Goal: Task Accomplishment & Management: Use online tool/utility

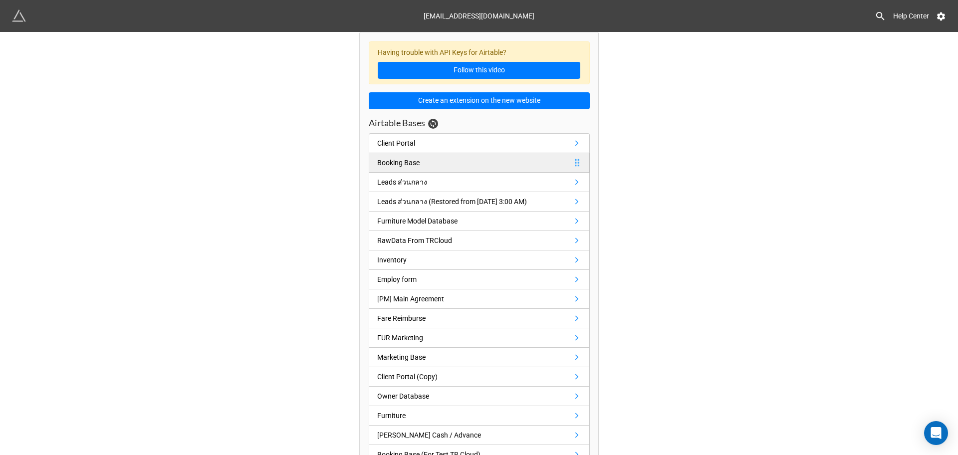
click at [433, 161] on link "Booking Base" at bounding box center [479, 162] width 221 height 19
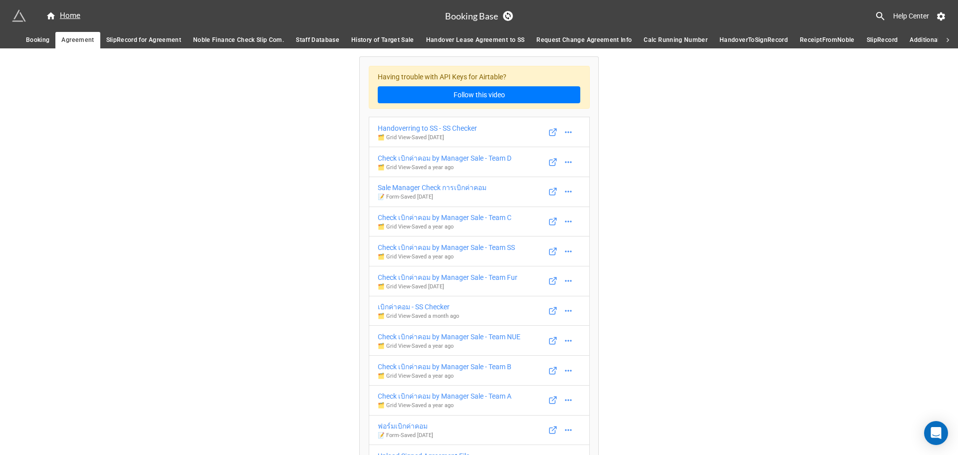
click at [127, 46] on link "SlipRecord for Agreement" at bounding box center [143, 40] width 87 height 16
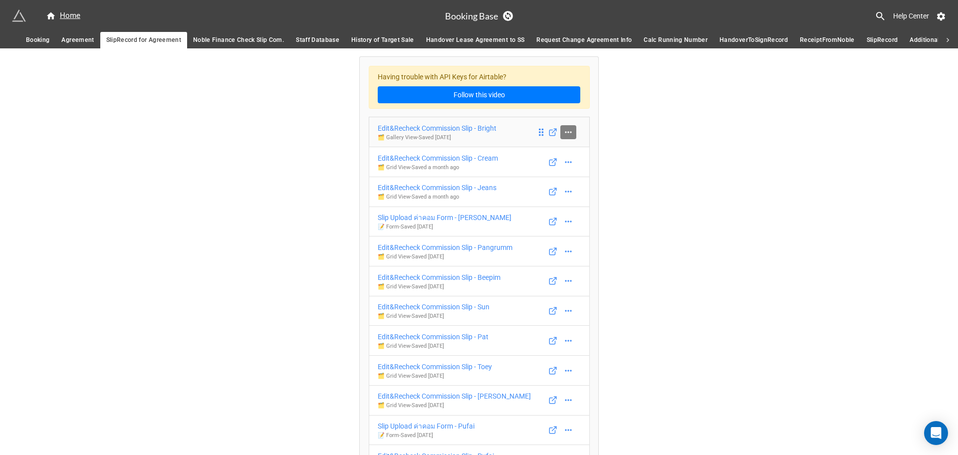
click at [572, 133] on link at bounding box center [568, 132] width 16 height 14
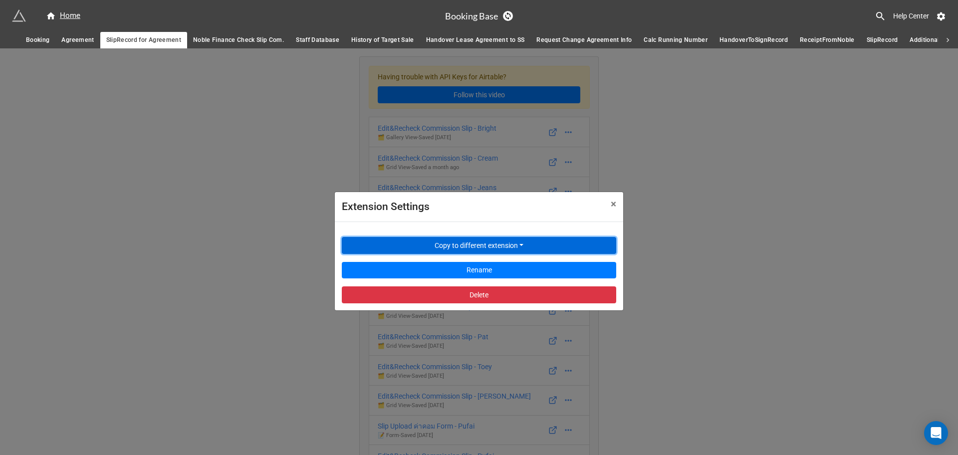
click at [526, 249] on button "Copy to different extension" at bounding box center [479, 245] width 274 height 17
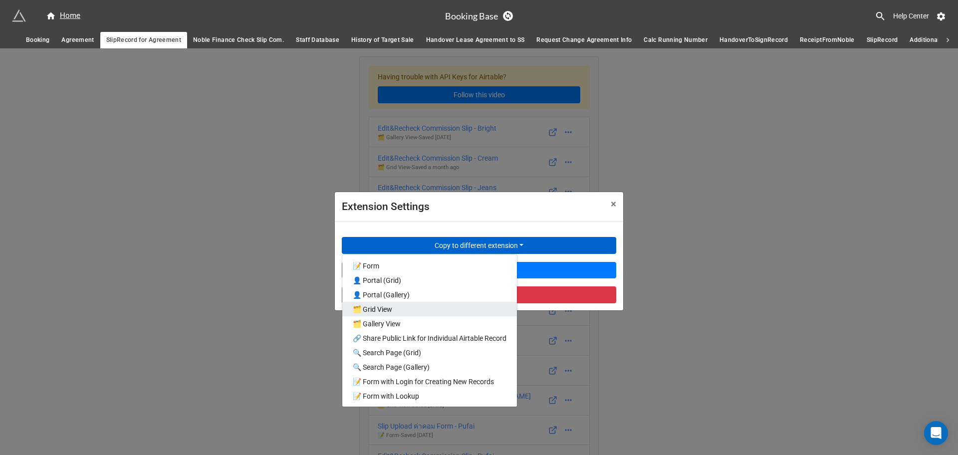
click at [454, 310] on link "🗂️ Grid View" at bounding box center [429, 309] width 175 height 14
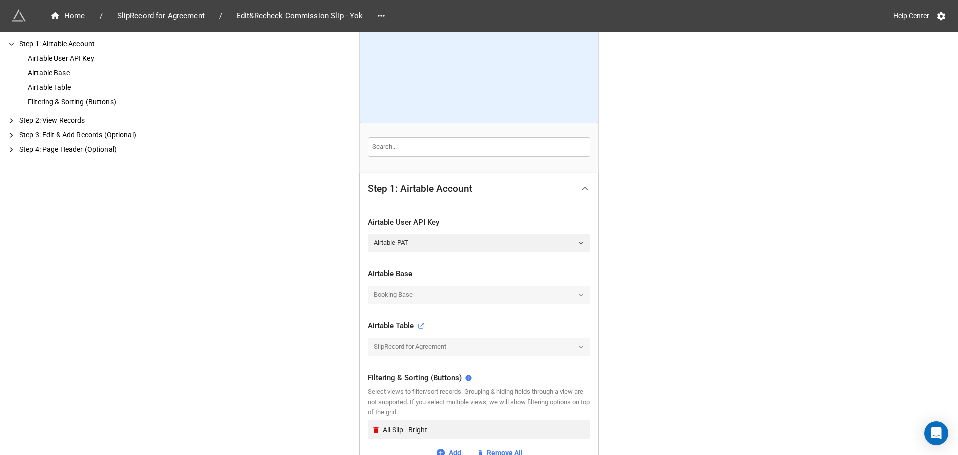
scroll to position [187, 0]
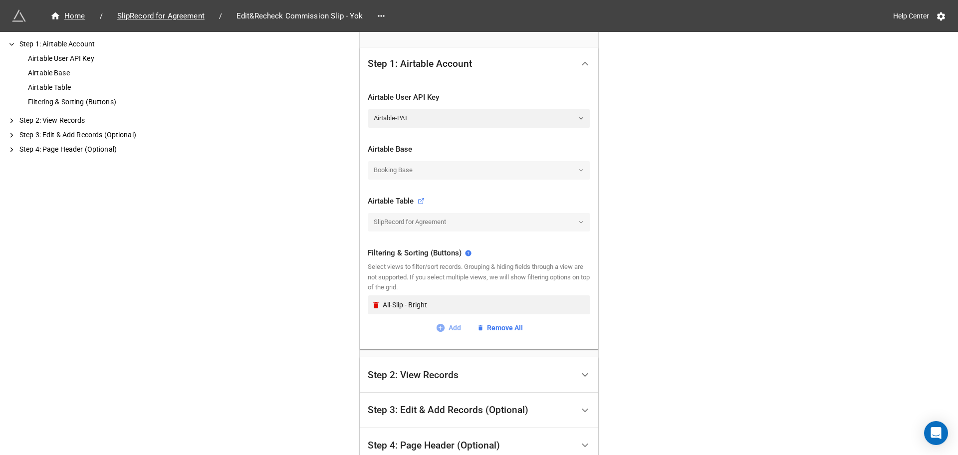
click at [441, 326] on icon at bounding box center [440, 328] width 10 height 10
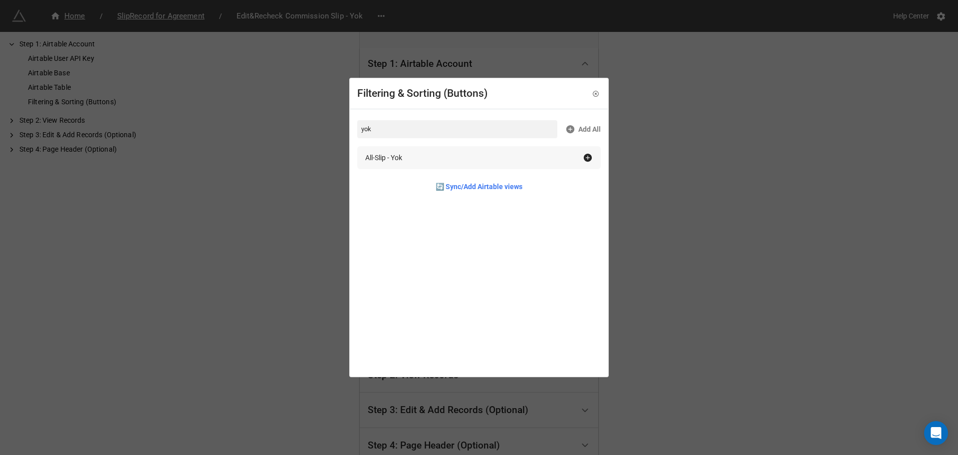
type input "yok"
click at [442, 151] on div "All-Slip - Yok" at bounding box center [478, 157] width 243 height 23
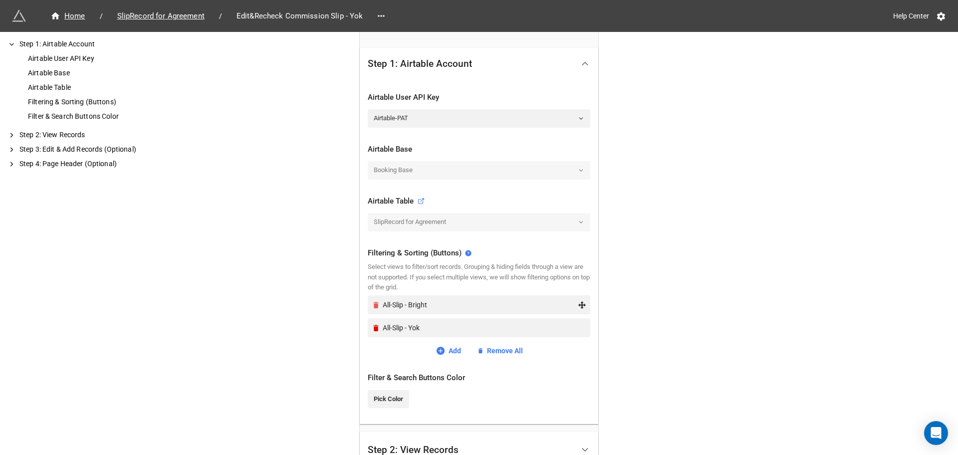
click at [372, 305] on icon "Remove" at bounding box center [376, 305] width 8 height 8
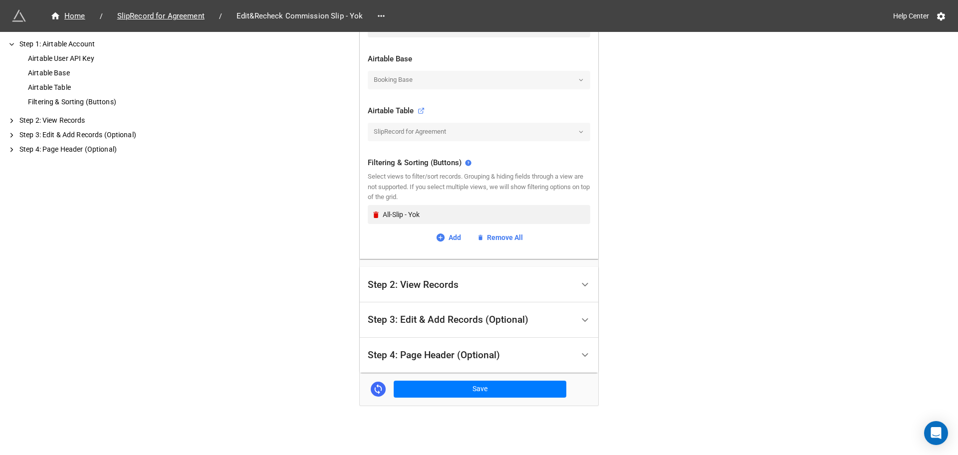
click at [448, 292] on div "Step 2: View Records" at bounding box center [471, 284] width 206 height 23
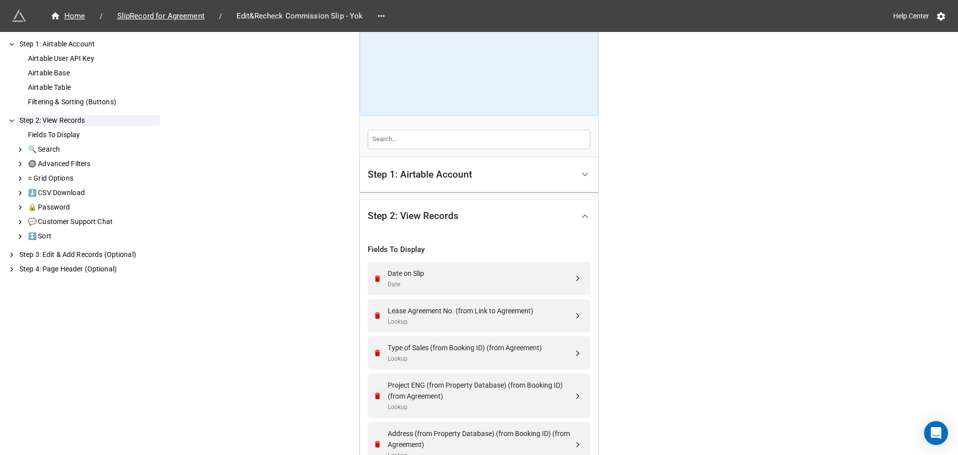
scroll to position [7, 0]
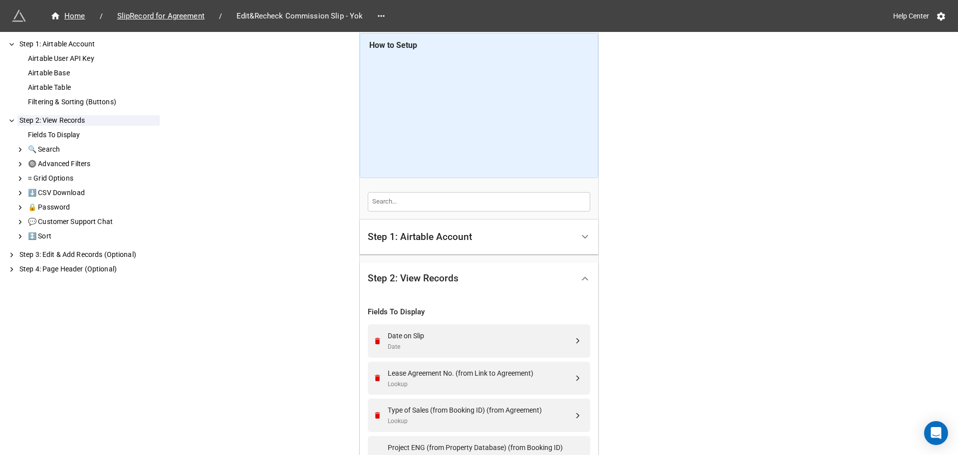
click at [521, 281] on div "Step 2: View Records" at bounding box center [471, 278] width 206 height 23
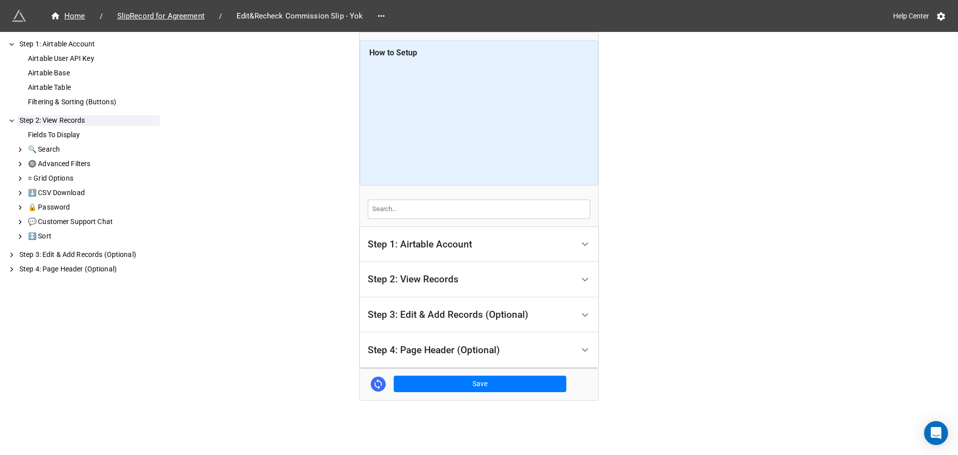
scroll to position [0, 0]
click at [476, 310] on div "Step 3: Edit & Add Records (Optional)" at bounding box center [448, 315] width 161 height 10
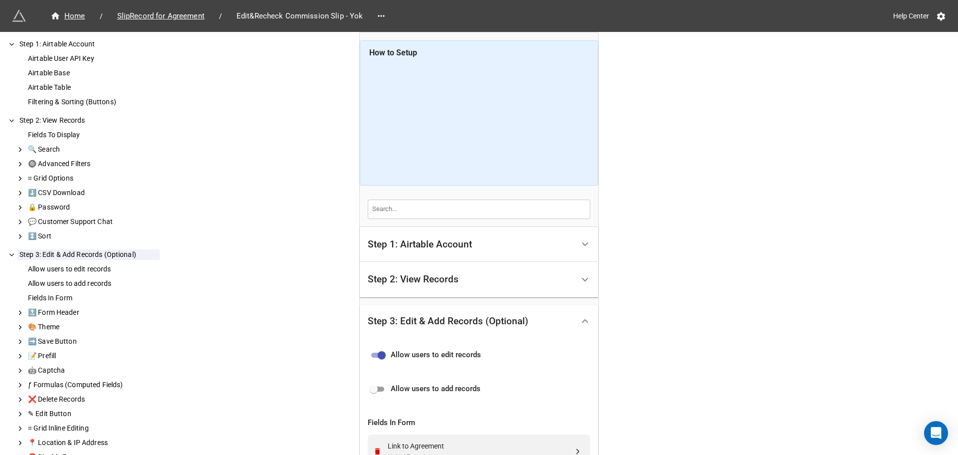
scroll to position [62, 0]
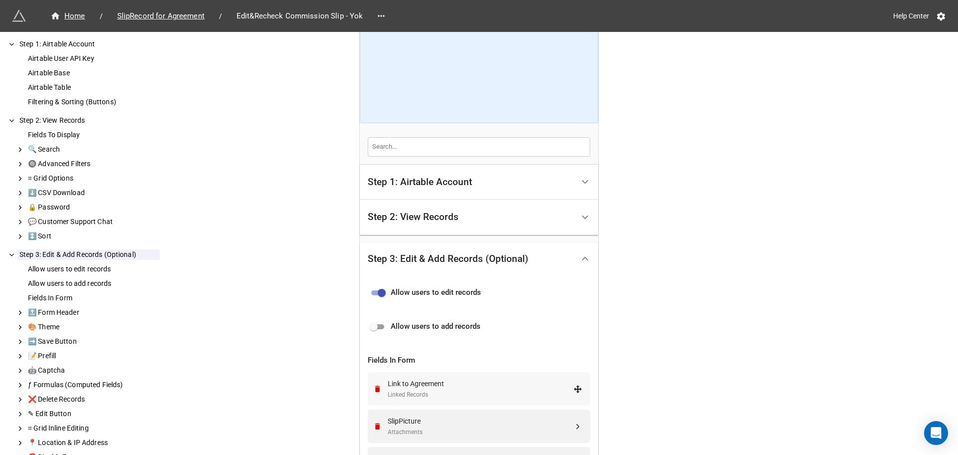
click at [460, 386] on div "Link to Agreement" at bounding box center [481, 383] width 186 height 11
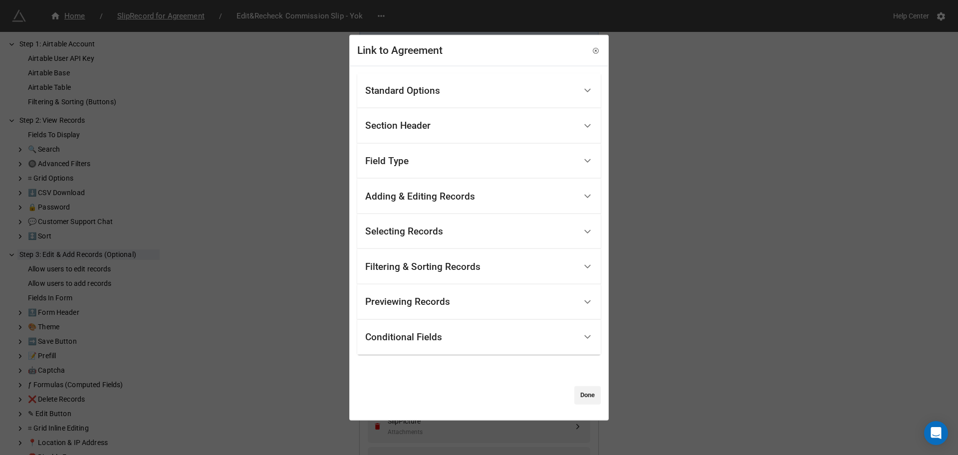
click at [452, 281] on div "Filtering & Sorting Records" at bounding box center [478, 266] width 243 height 35
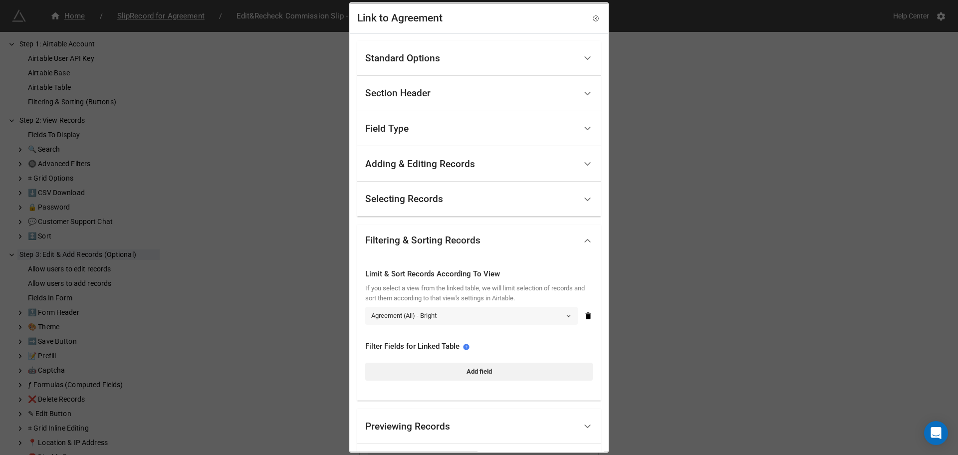
click at [456, 312] on link "Agreement (All) - Bright" at bounding box center [471, 315] width 212 height 18
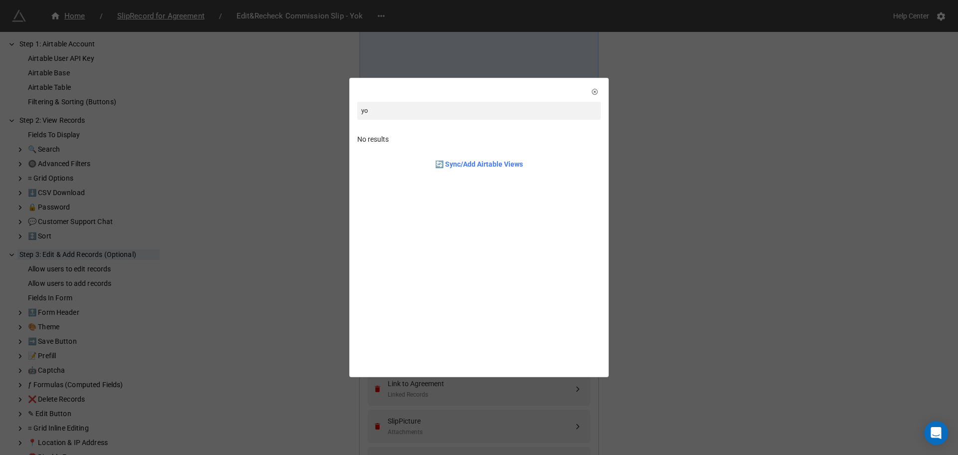
type input "y"
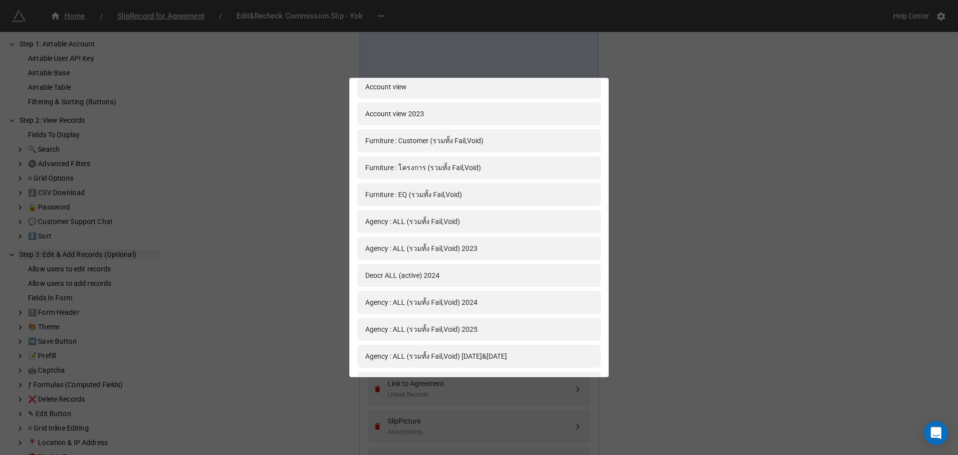
scroll to position [0, 0]
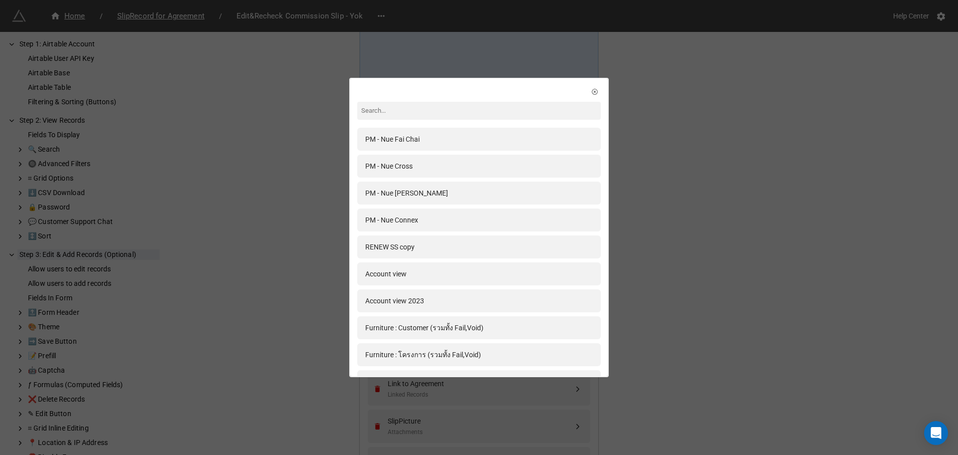
click at [702, 245] on div "PM - Nue Fai Chai PM - Nue Cross PM - Nue Ratchada Ladprao PM - Nue Connex RENE…" at bounding box center [479, 227] width 958 height 455
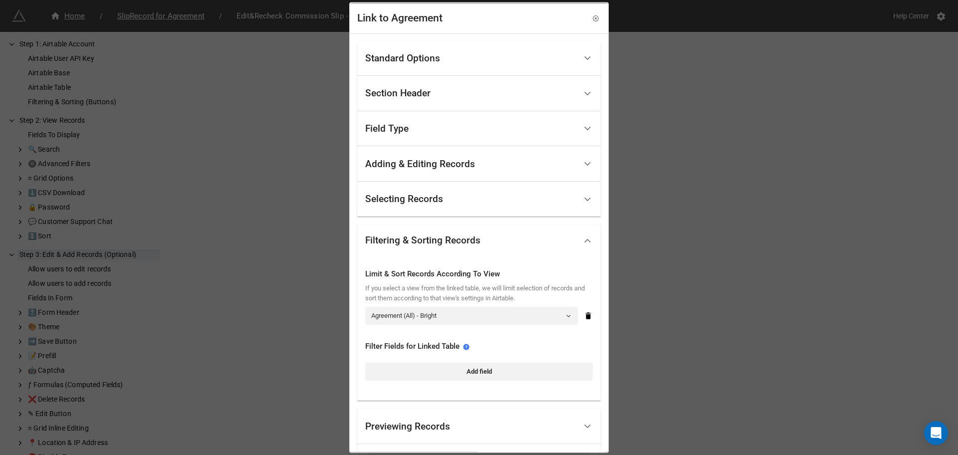
click at [752, 277] on div "Link to Agreement Standard Options Title (Optional) Description (Optional) Norm…" at bounding box center [479, 227] width 958 height 455
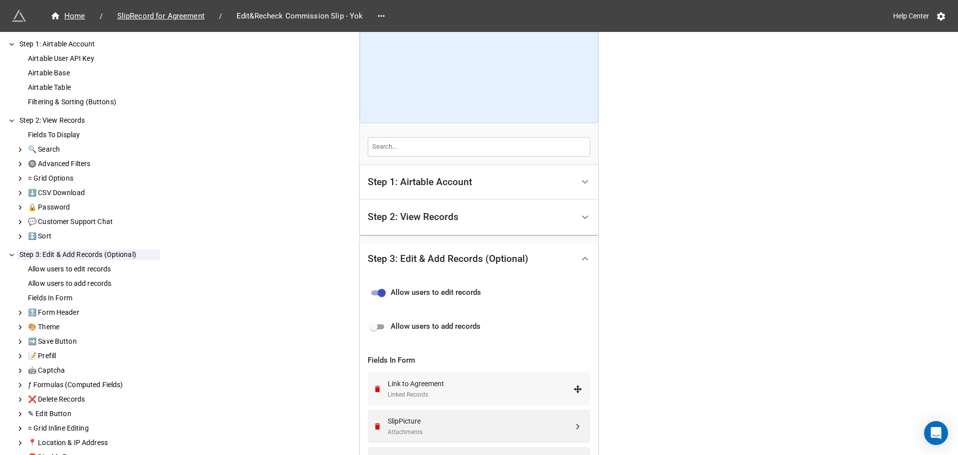
click at [469, 378] on div "Link to Agreement" at bounding box center [481, 383] width 186 height 11
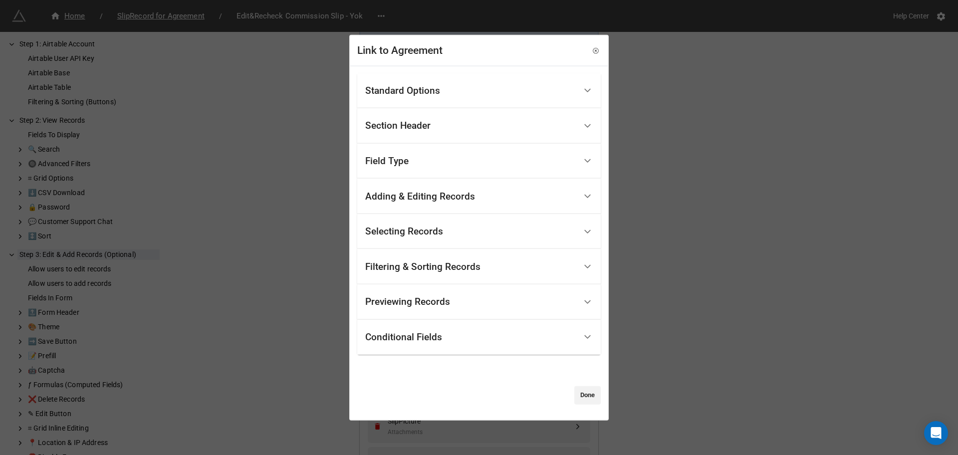
click at [451, 270] on div "Filtering & Sorting Records" at bounding box center [422, 266] width 115 height 10
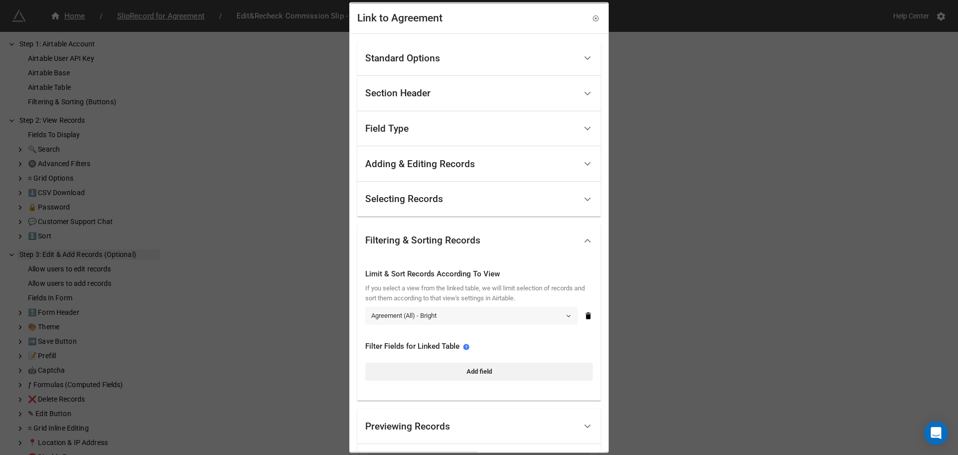
click at [413, 316] on link "Agreement (All) - Bright" at bounding box center [471, 315] width 212 height 18
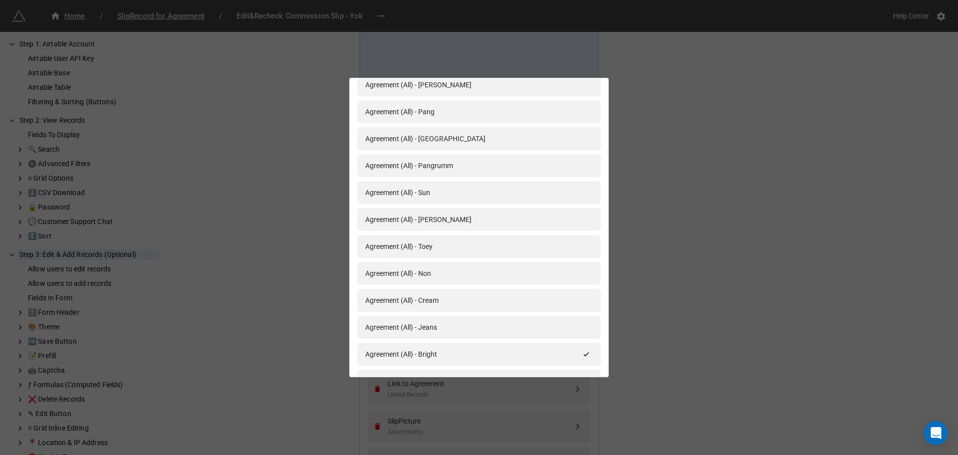
scroll to position [1480, 0]
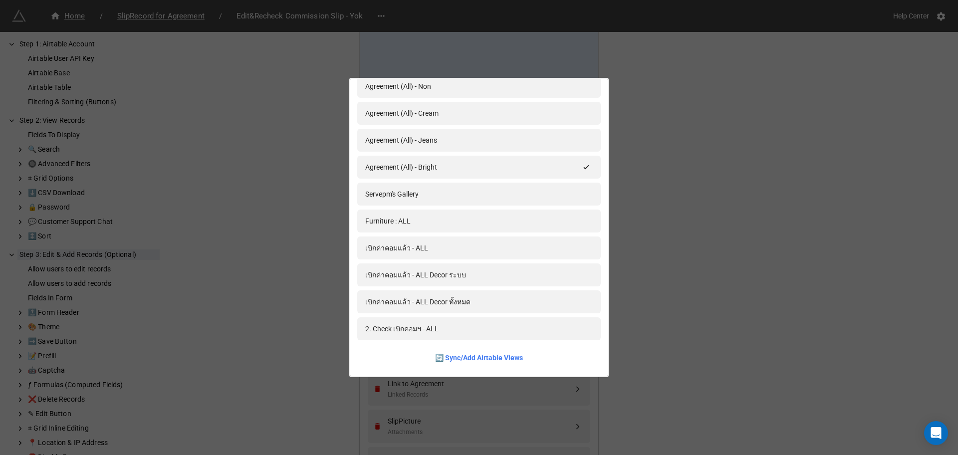
type input "all"
click at [456, 357] on link "🔄 Sync/Add Airtable Views" at bounding box center [479, 357] width 88 height 11
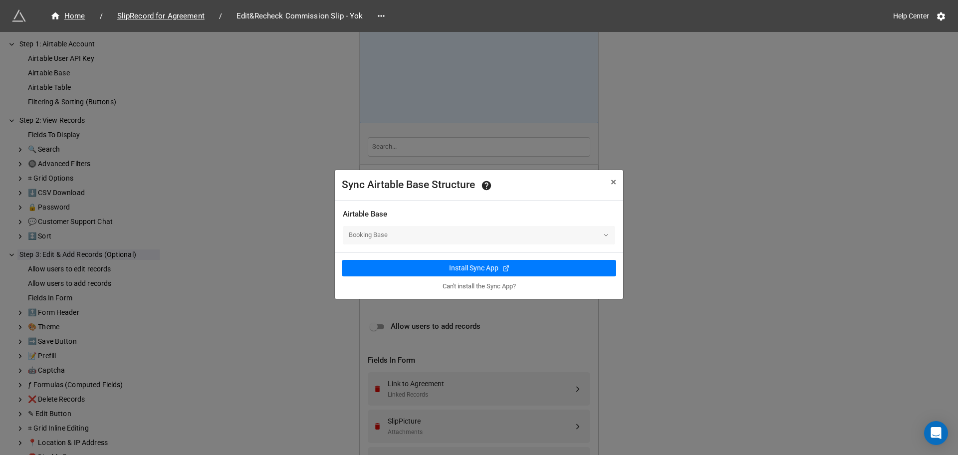
click at [418, 238] on div "Booking Base" at bounding box center [479, 235] width 272 height 18
click at [613, 187] on span "×" at bounding box center [612, 182] width 5 height 12
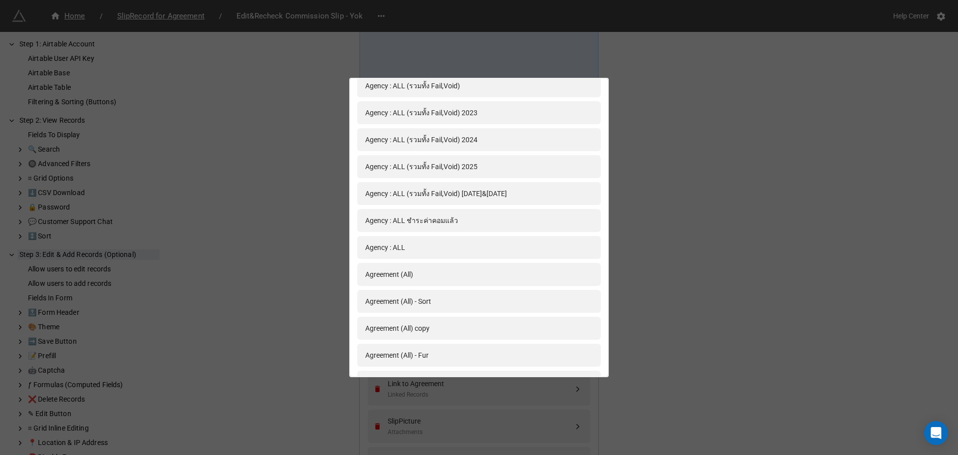
scroll to position [0, 0]
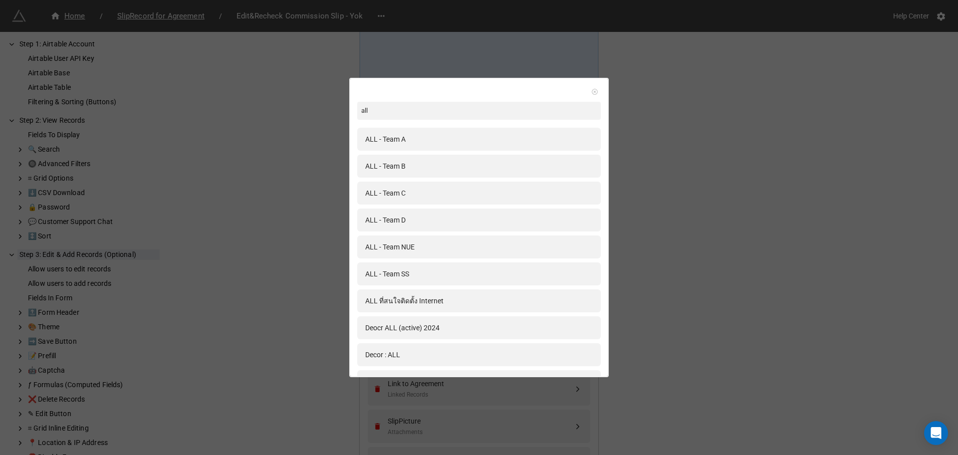
click at [591, 89] on icon at bounding box center [594, 91] width 7 height 7
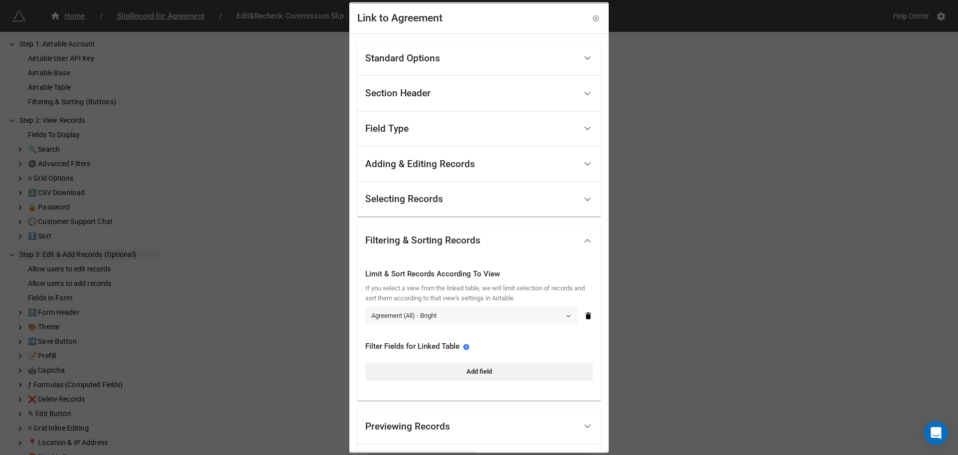
click at [507, 322] on link "Agreement (All) - Bright" at bounding box center [471, 315] width 212 height 18
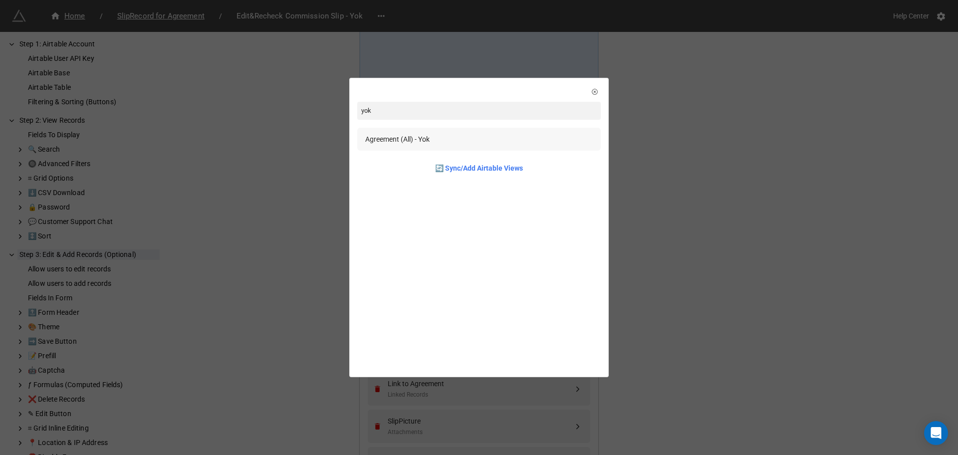
type input "yok"
click at [427, 135] on div "Agreement (All) - Yok" at bounding box center [397, 139] width 64 height 11
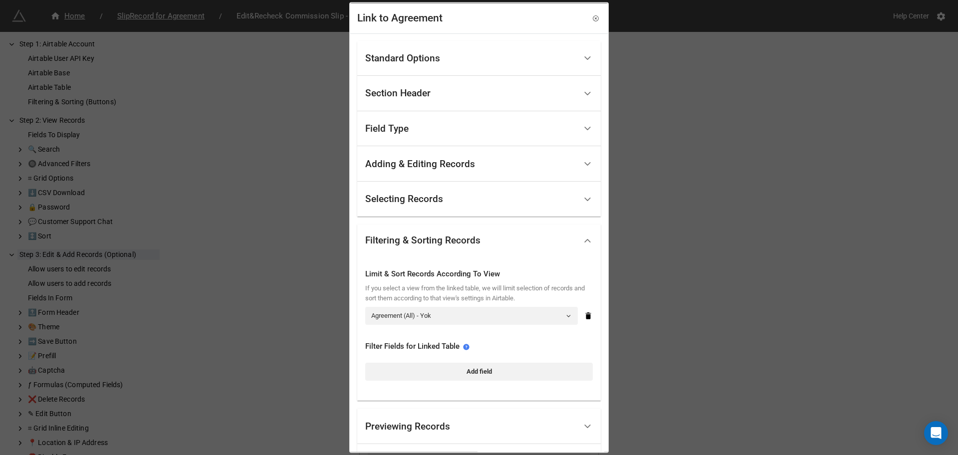
scroll to position [92, 0]
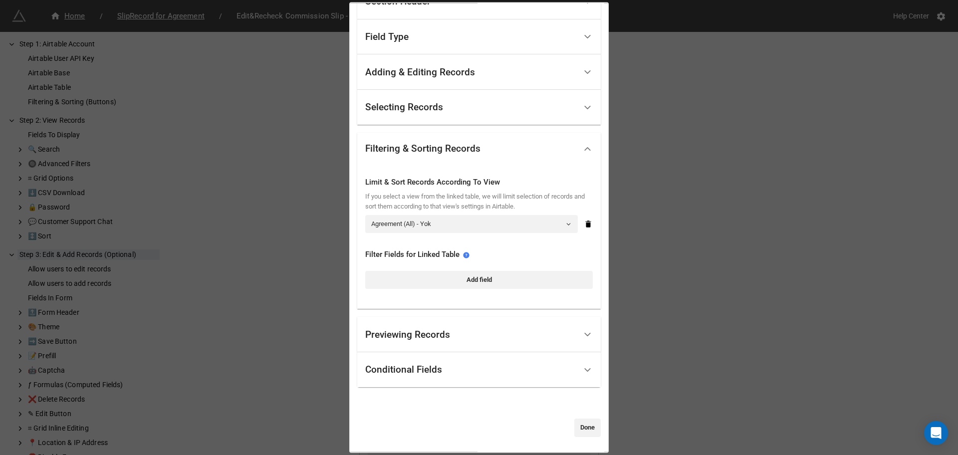
click at [694, 335] on div "Link to Agreement Standard Options Title (Optional) Description (Optional) Norm…" at bounding box center [479, 227] width 958 height 455
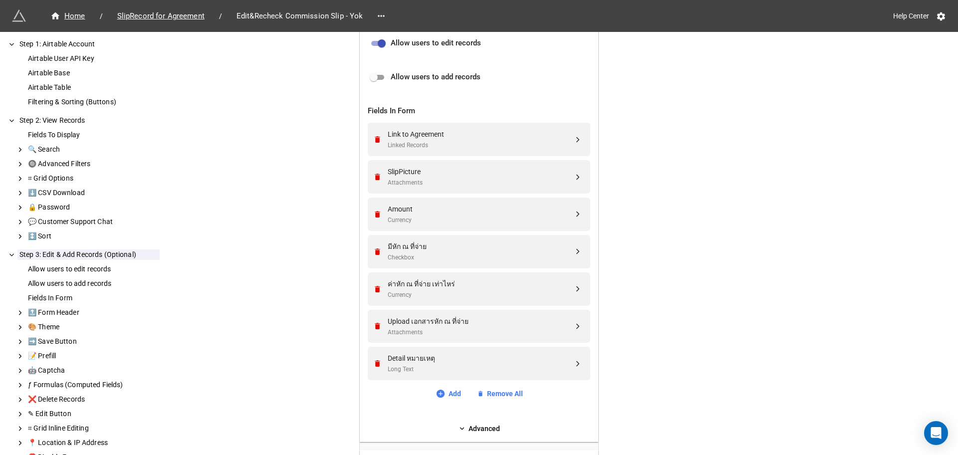
scroll to position [424, 0]
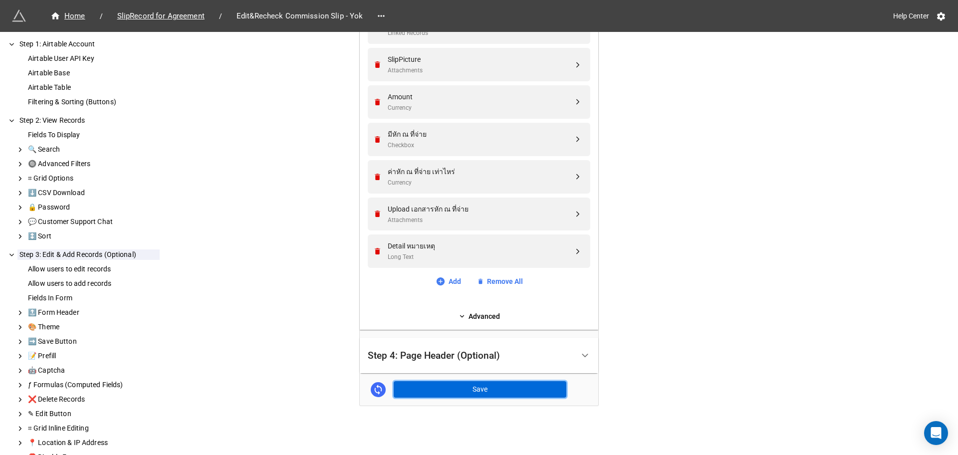
click at [496, 388] on button "Save" at bounding box center [480, 389] width 173 height 17
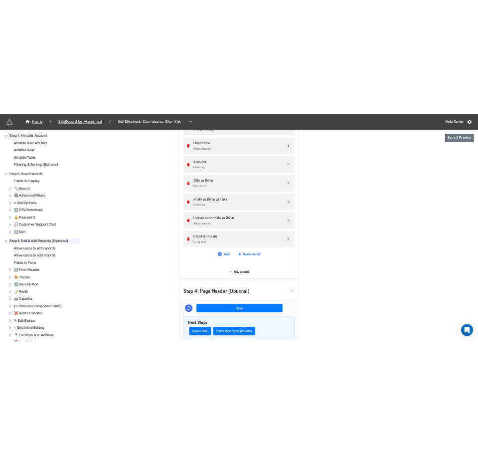
scroll to position [476, 0]
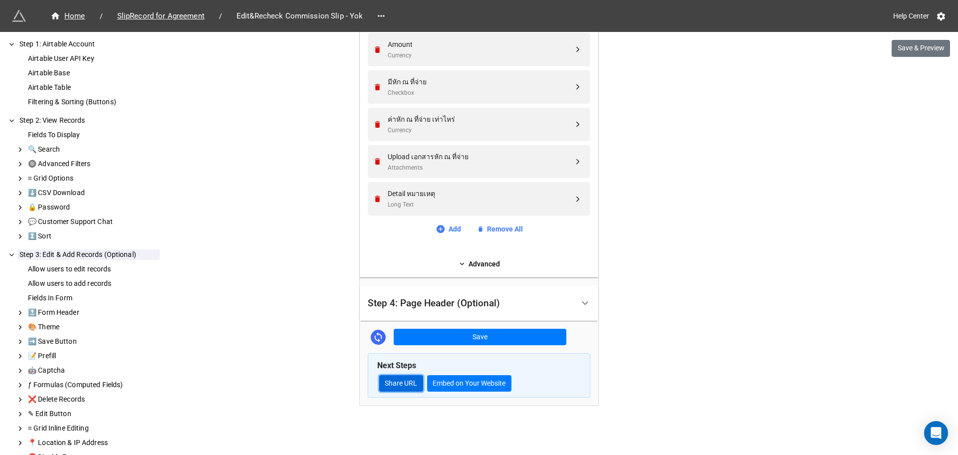
click at [393, 387] on link "Share URL" at bounding box center [401, 383] width 44 height 17
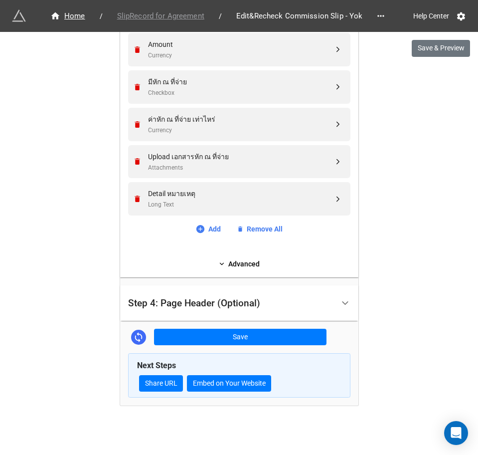
click at [168, 17] on span "SlipRecord for Agreement" at bounding box center [160, 15] width 99 height 11
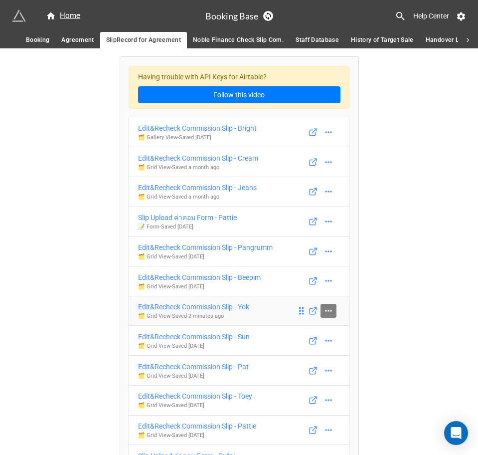
click at [326, 309] on icon at bounding box center [329, 311] width 10 height 10
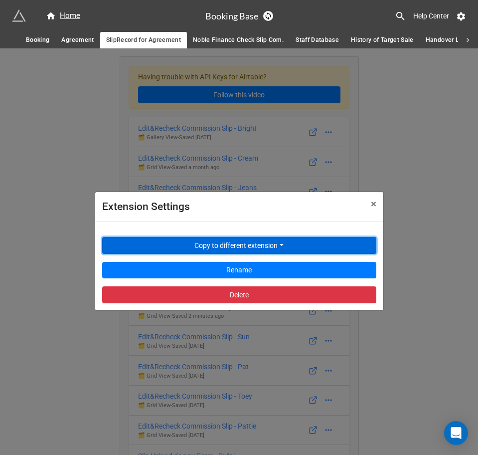
click at [265, 242] on button "Copy to different extension" at bounding box center [239, 245] width 274 height 17
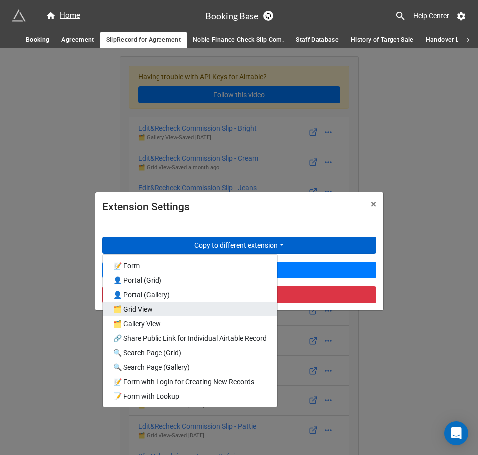
click at [206, 309] on link "🗂️ Grid View" at bounding box center [190, 309] width 175 height 14
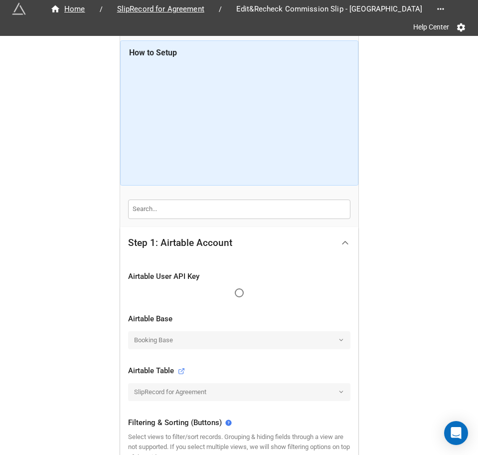
scroll to position [260, 0]
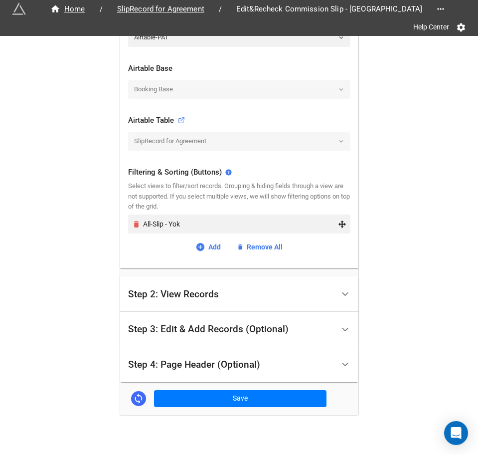
click at [136, 224] on icon "Remove" at bounding box center [136, 224] width 8 height 8
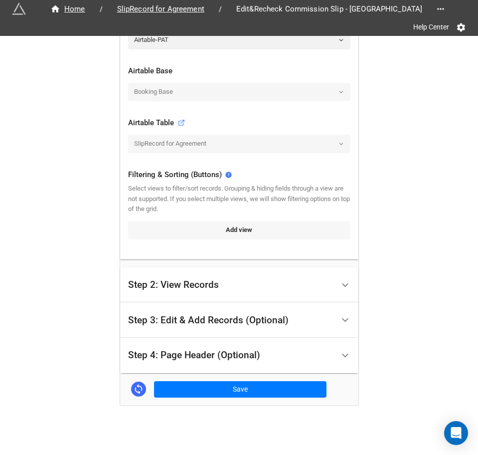
scroll to position [257, 0]
click at [207, 231] on link "Add view" at bounding box center [239, 230] width 222 height 18
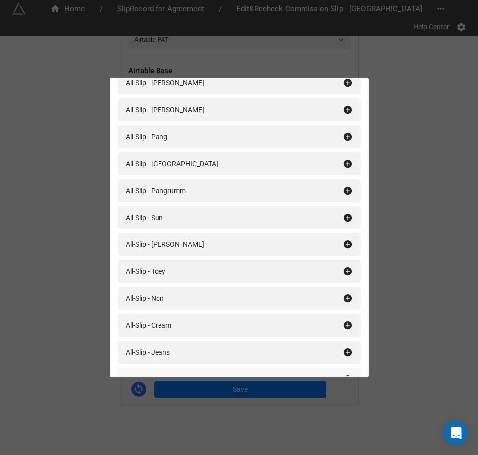
scroll to position [906, 0]
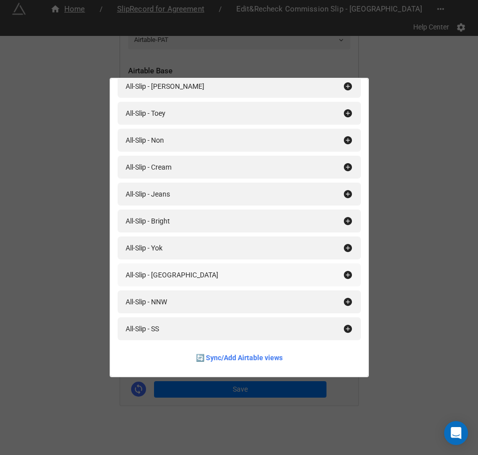
type input "all"
click at [210, 278] on div "All-Slip - Nice" at bounding box center [234, 274] width 217 height 11
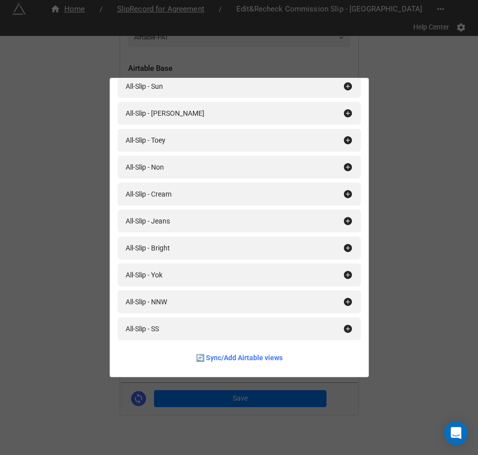
scroll to position [692, 0]
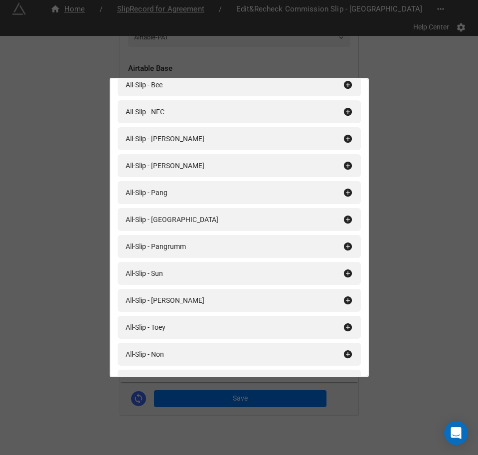
click at [393, 173] on div "Filtering & Sorting (Buttons) all Add All All-Slip All-Slip For Sync GG sheet A…" at bounding box center [239, 227] width 478 height 455
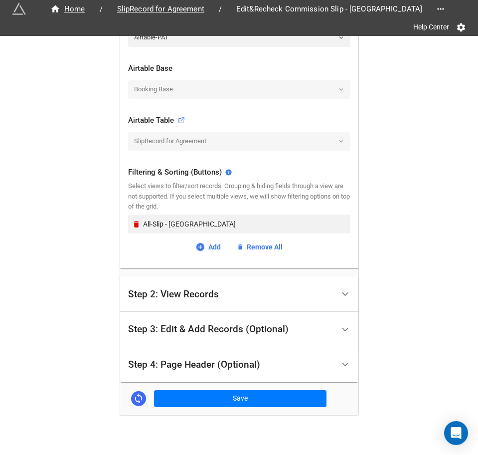
scroll to position [269, 0]
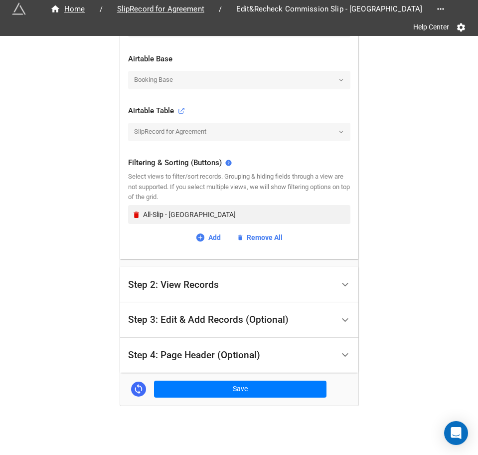
click at [217, 325] on div "Step 3: Edit & Add Records (Optional)" at bounding box center [208, 320] width 161 height 10
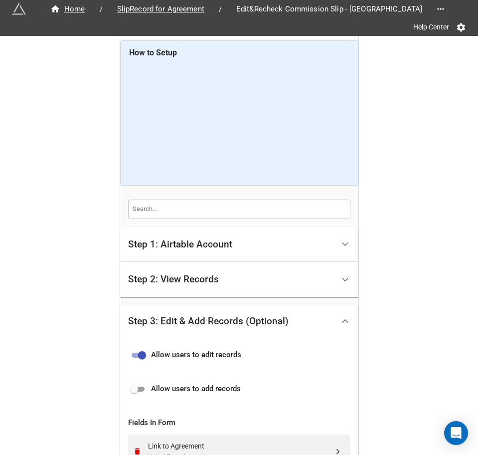
scroll to position [249, 0]
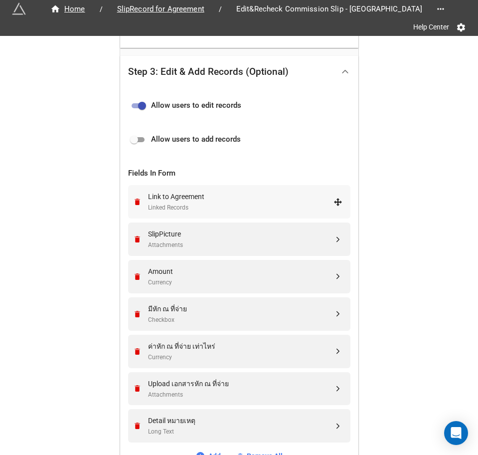
click at [220, 204] on div "Linked Records" at bounding box center [241, 207] width 186 height 9
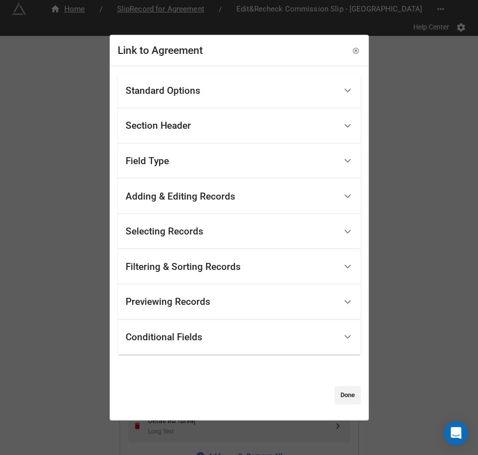
click at [200, 264] on div "Filtering & Sorting Records" at bounding box center [183, 266] width 115 height 10
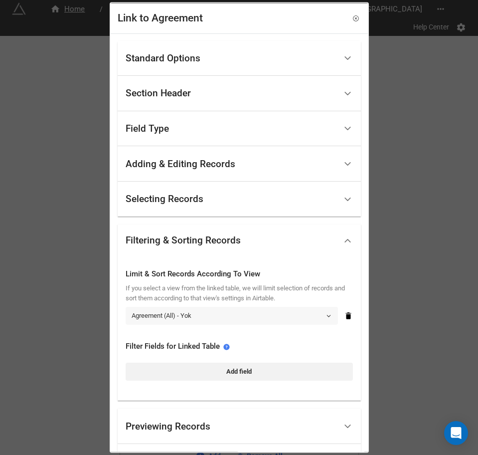
click at [211, 313] on link "Agreement (All) - Yok" at bounding box center [232, 315] width 212 height 18
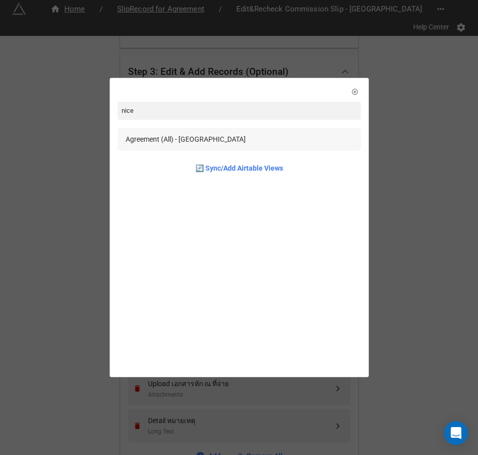
type input "nice"
click at [212, 133] on div "Agreement (All) - Nice" at bounding box center [239, 139] width 243 height 23
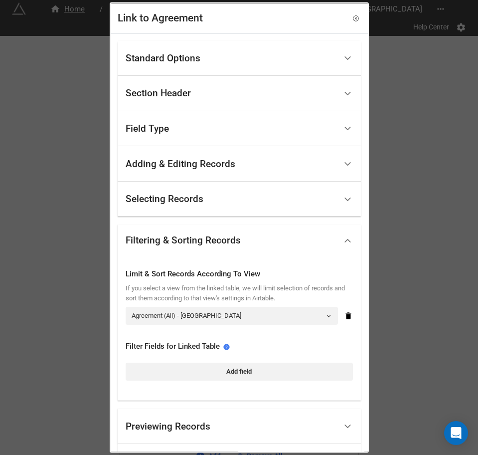
scroll to position [92, 0]
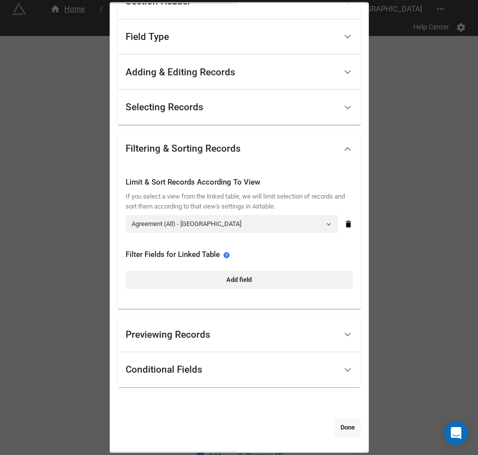
click at [349, 430] on link "Done" at bounding box center [348, 427] width 26 height 18
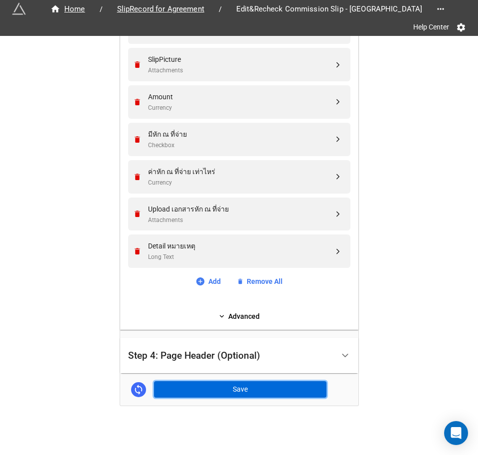
click at [255, 383] on button "Save" at bounding box center [240, 389] width 173 height 17
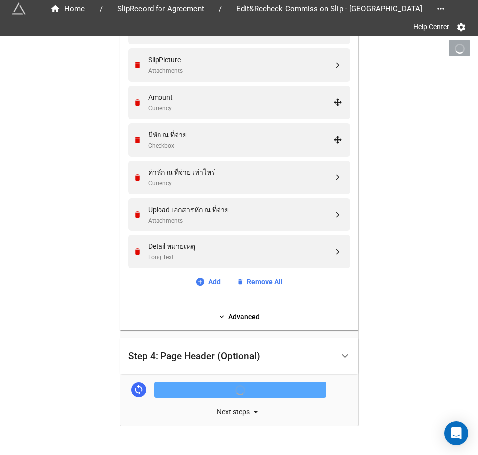
scroll to position [424, 0]
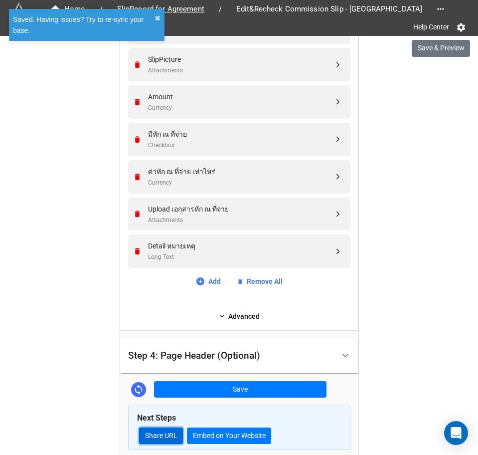
click at [147, 434] on link "Share URL" at bounding box center [161, 435] width 44 height 17
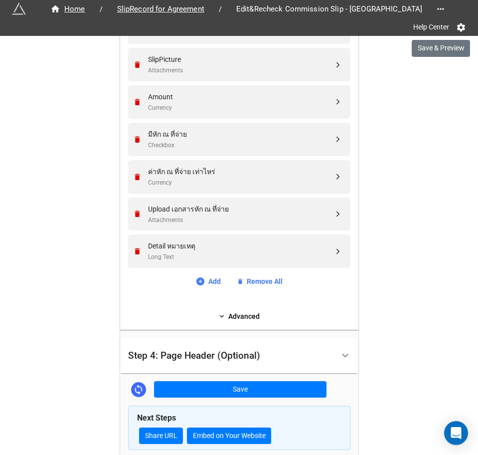
click at [435, 190] on div "Home / SlipRecord for Agreement / Edit&Recheck Commission Slip - Nice Help Cent…" at bounding box center [239, 41] width 478 height 931
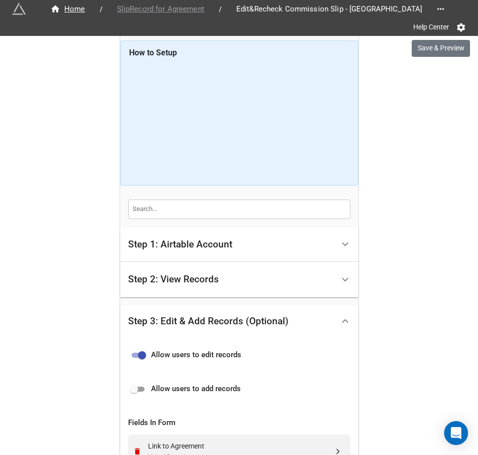
click at [165, 15] on span "SlipRecord for Agreement" at bounding box center [160, 8] width 99 height 11
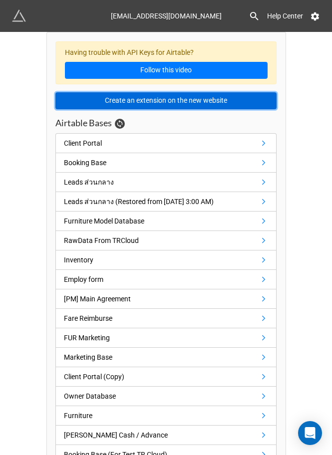
click at [157, 105] on button "Create an extension on the new website" at bounding box center [165, 100] width 221 height 17
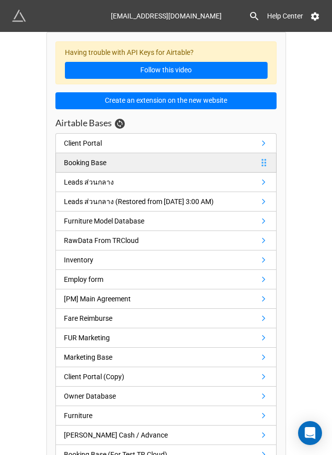
click at [192, 165] on link "Booking Base" at bounding box center [165, 162] width 221 height 19
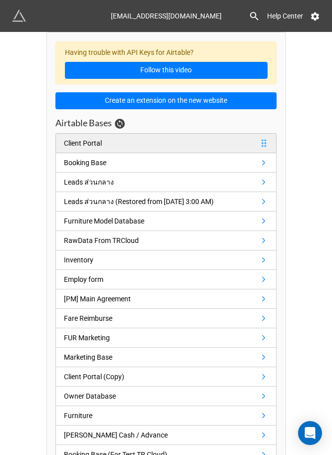
click at [172, 137] on link "Client Portal" at bounding box center [165, 143] width 221 height 20
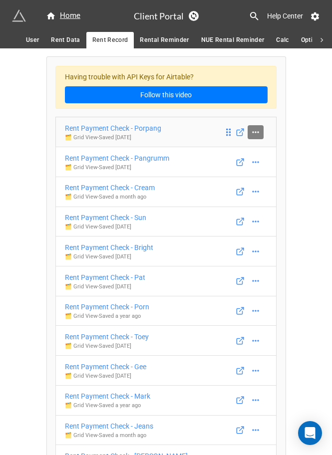
click at [251, 133] on icon at bounding box center [255, 132] width 10 height 10
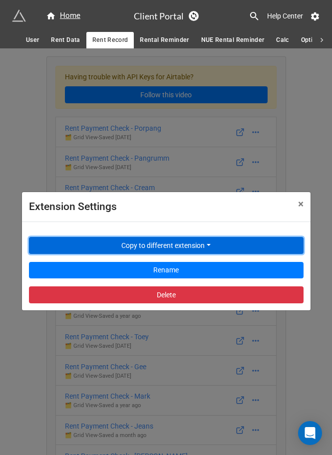
click at [173, 244] on button "Copy to different extension" at bounding box center [166, 245] width 274 height 17
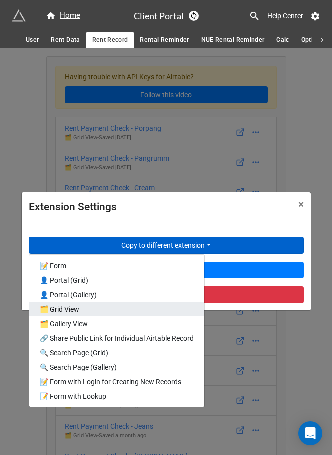
click at [132, 315] on link "🗂️ Grid View" at bounding box center [116, 309] width 175 height 14
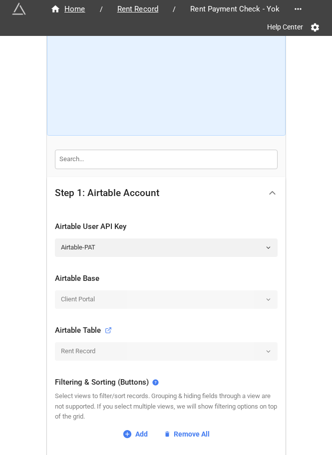
scroll to position [241, 0]
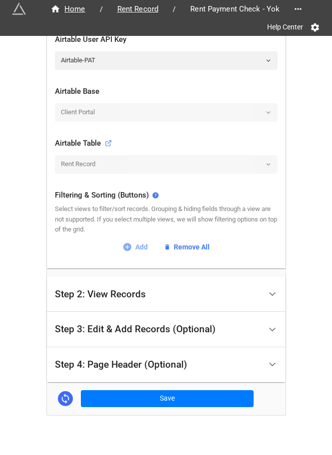
click at [125, 244] on icon at bounding box center [127, 247] width 8 height 8
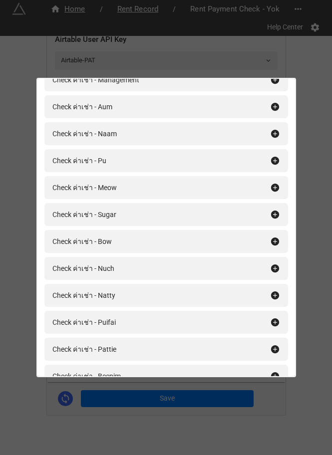
scroll to position [686, 0]
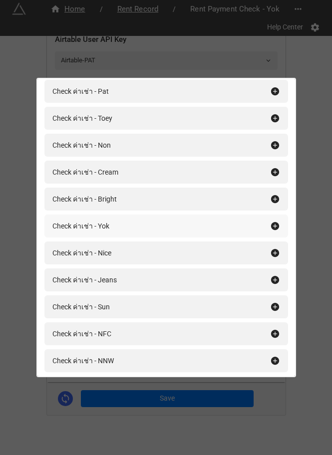
click at [152, 226] on div "Check ค่าเช่า - Yok" at bounding box center [160, 225] width 217 height 11
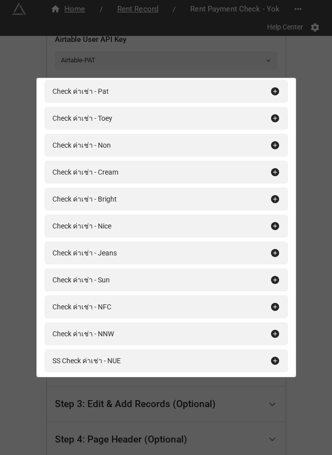
click at [313, 65] on div "Filtering & Sorting (Buttons) Add All Check ค่าเช่า - Team A Check ค่าเช่า - Te…" at bounding box center [166, 227] width 332 height 455
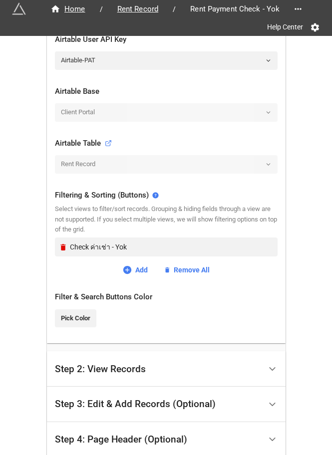
scroll to position [325, 0]
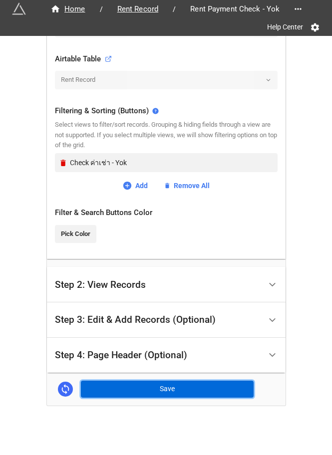
click at [161, 396] on button "Save" at bounding box center [167, 389] width 173 height 17
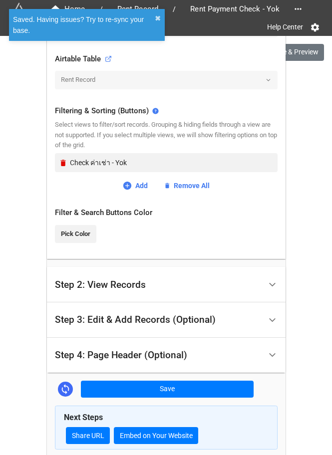
scroll to position [377, 0]
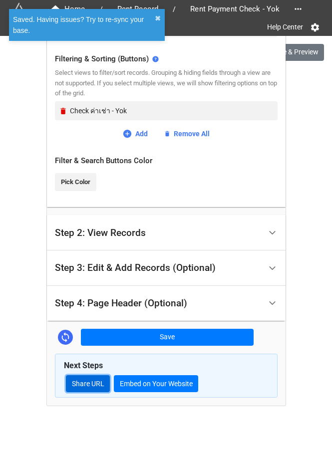
click at [87, 386] on link "Share URL" at bounding box center [88, 383] width 44 height 17
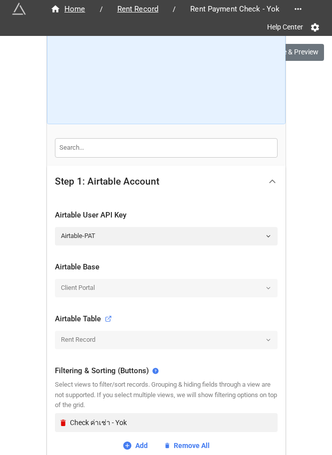
scroll to position [0, 0]
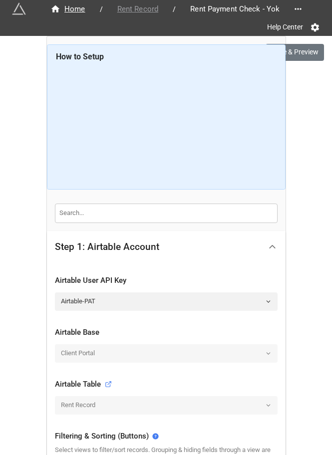
click at [147, 13] on span "Rent Record" at bounding box center [137, 8] width 53 height 11
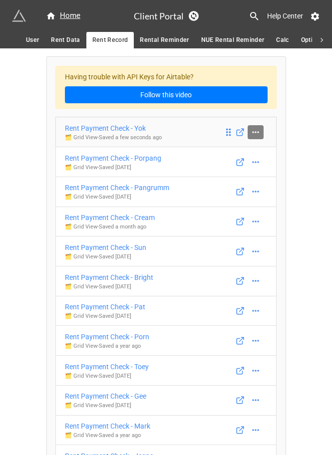
click at [250, 129] on icon at bounding box center [255, 132] width 10 height 10
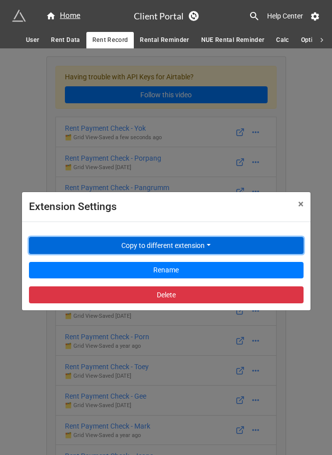
click at [157, 241] on button "Copy to different extension" at bounding box center [166, 245] width 274 height 17
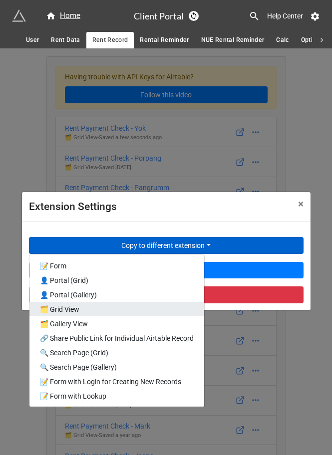
click at [103, 311] on link "🗂️ Grid View" at bounding box center [116, 309] width 175 height 14
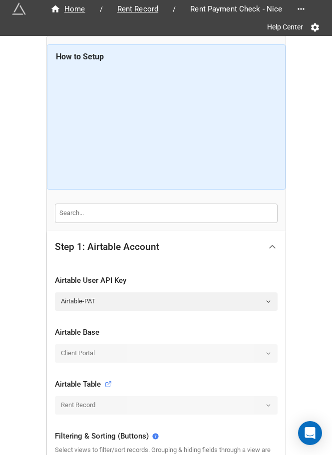
scroll to position [125, 0]
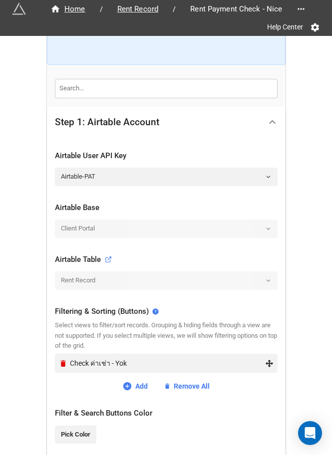
click at [62, 369] on div "Check ค่าเช่า - Yok" at bounding box center [166, 363] width 214 height 19
click at [61, 368] on div "Check ค่าเช่า - Yok" at bounding box center [166, 363] width 214 height 19
click at [61, 366] on icon "Remove" at bounding box center [63, 363] width 8 height 8
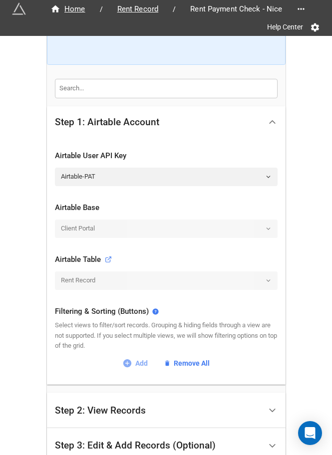
click at [138, 363] on link "Add" at bounding box center [134, 363] width 25 height 11
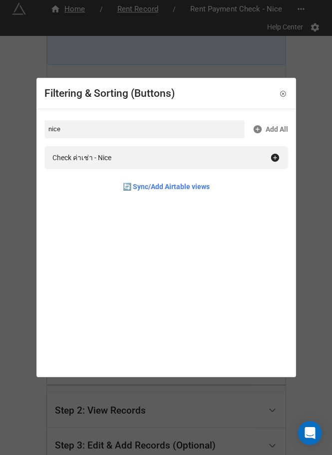
type input "nice"
click at [80, 150] on div "Check ค่าเช่า - Nice" at bounding box center [165, 157] width 243 height 23
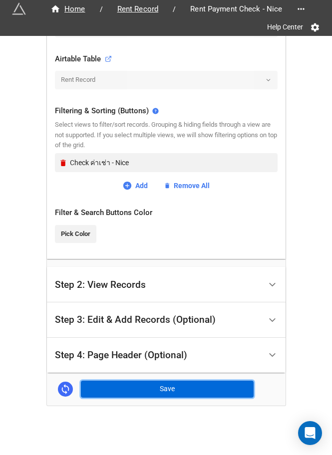
click at [166, 383] on button "Save" at bounding box center [167, 389] width 173 height 17
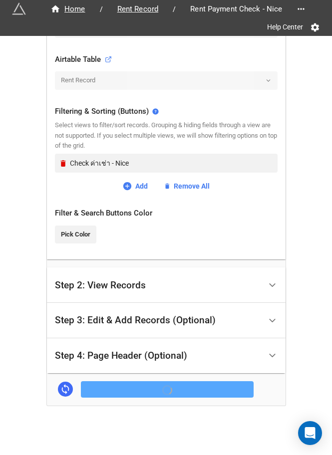
scroll to position [325, 0]
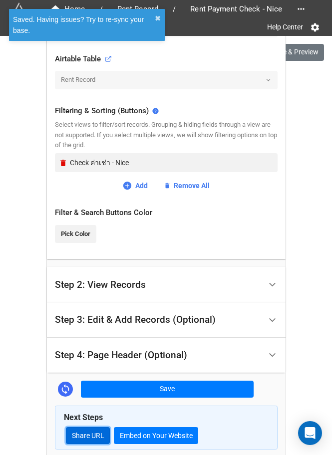
click at [91, 437] on link "Share URL" at bounding box center [88, 435] width 44 height 17
click at [162, 19] on div "Saved. Having issues? Try to re-sync your base. ✖︎" at bounding box center [87, 25] width 156 height 32
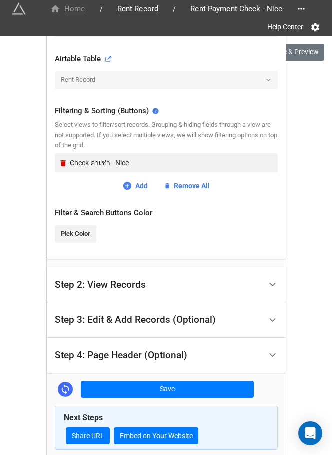
click at [72, 13] on div "Home" at bounding box center [67, 8] width 35 height 11
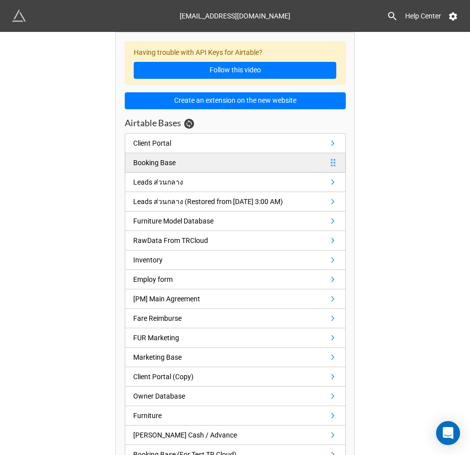
click at [163, 161] on div "Booking Base" at bounding box center [154, 162] width 42 height 11
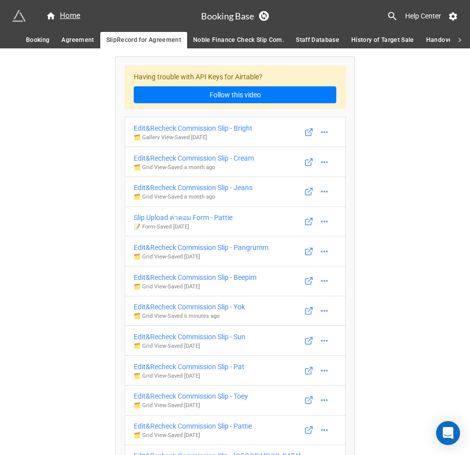
click at [331, 37] on icon at bounding box center [459, 40] width 9 height 9
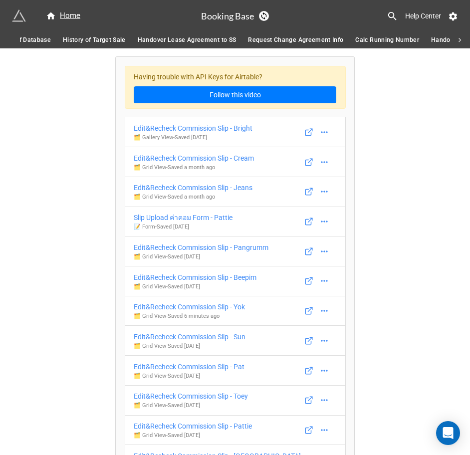
scroll to position [0, 430]
click at [331, 39] on icon at bounding box center [460, 40] width 2 height 4
click at [261, 44] on span "Co Agent Database" at bounding box center [271, 40] width 56 height 10
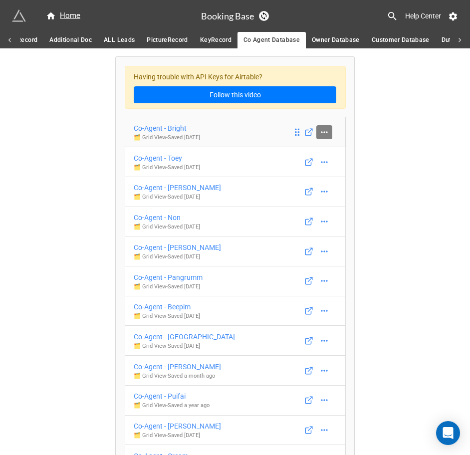
click at [327, 132] on link at bounding box center [324, 132] width 16 height 14
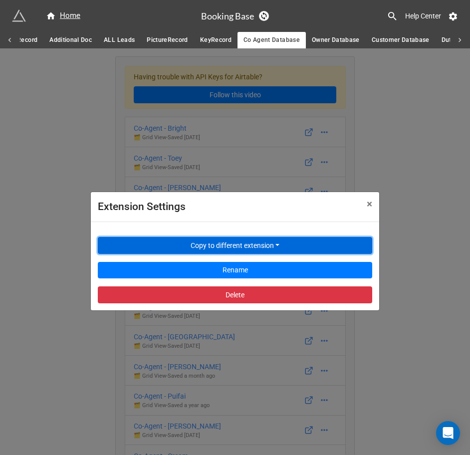
click at [246, 239] on button "Copy to different extension" at bounding box center [235, 245] width 274 height 17
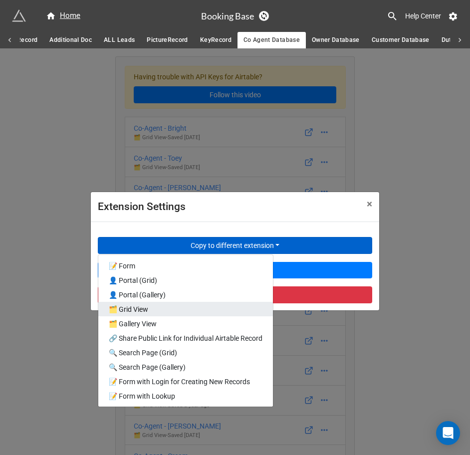
click at [183, 308] on link "🗂️ Grid View" at bounding box center [185, 309] width 175 height 14
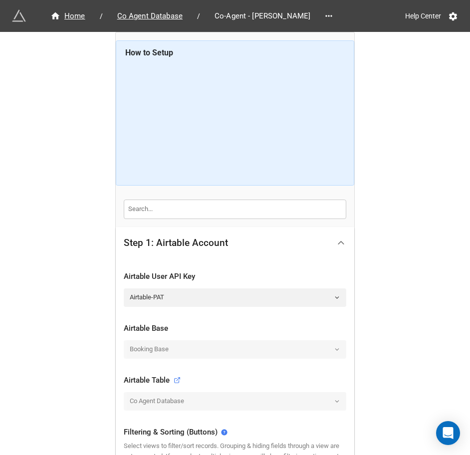
scroll to position [125, 0]
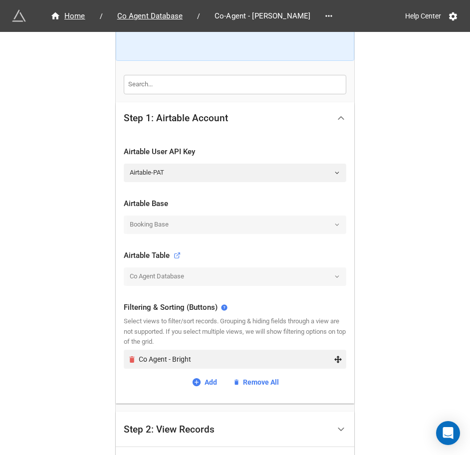
click at [130, 361] on icon "Remove" at bounding box center [131, 359] width 5 height 6
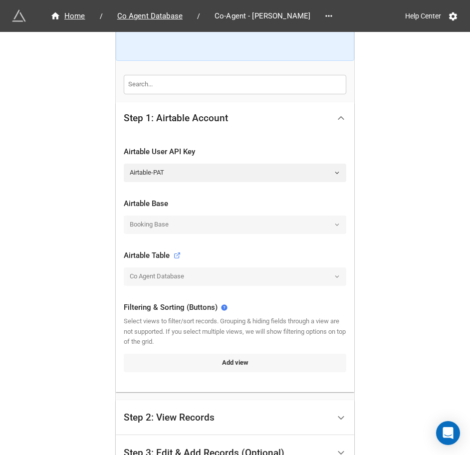
click at [215, 362] on link "Add view" at bounding box center [235, 363] width 222 height 18
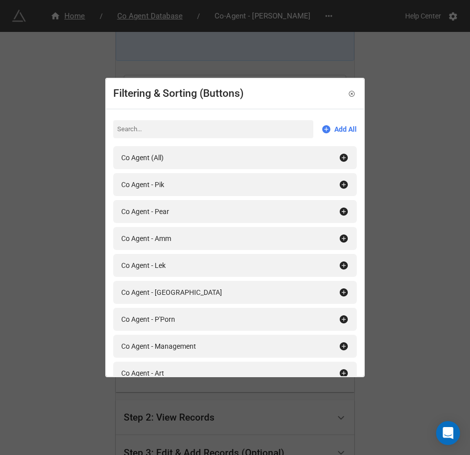
click at [221, 131] on input at bounding box center [213, 129] width 200 height 18
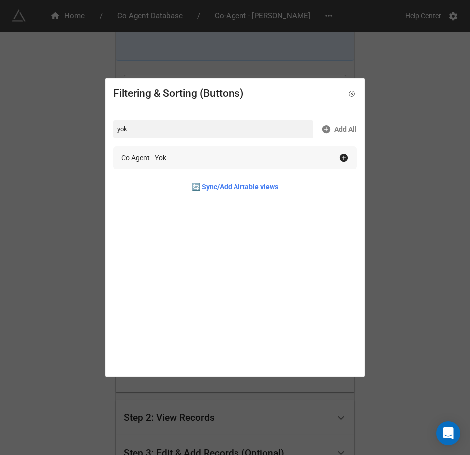
type input "yok"
click at [246, 158] on div "Co Agent - Yok" at bounding box center [229, 157] width 217 height 11
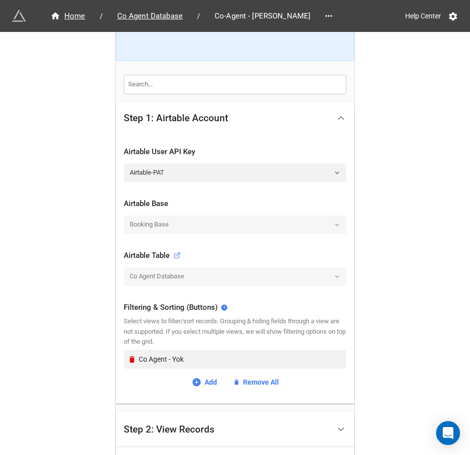
scroll to position [269, 0]
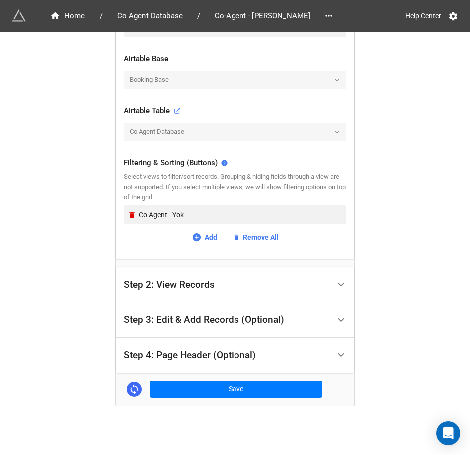
click at [225, 315] on div "Step 3: Edit & Add Records (Optional)" at bounding box center [204, 320] width 161 height 10
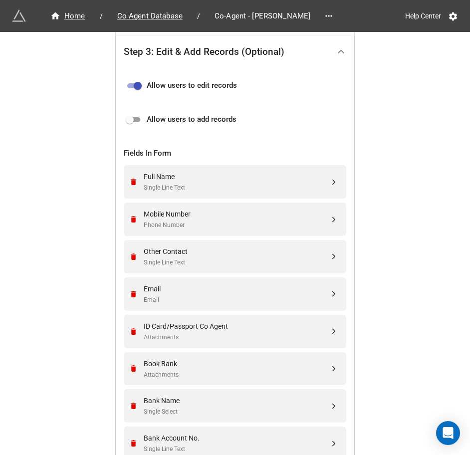
scroll to position [0, 0]
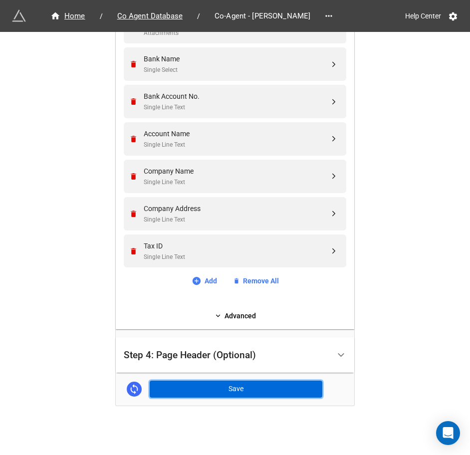
click at [165, 383] on button "Save" at bounding box center [236, 389] width 173 height 17
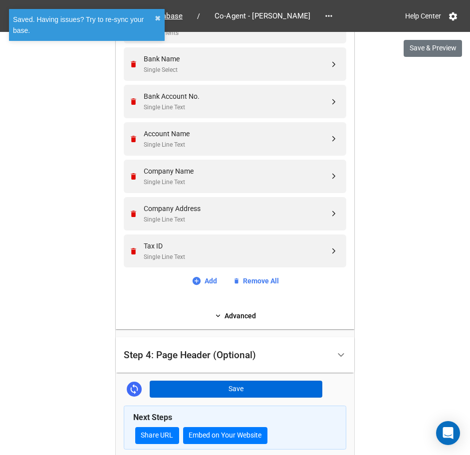
scroll to position [663, 0]
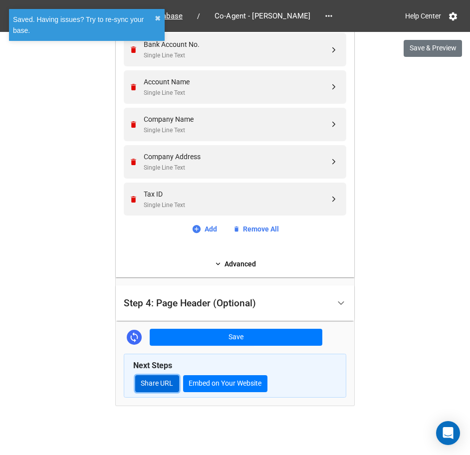
click at [165, 383] on link "Share URL" at bounding box center [157, 383] width 44 height 17
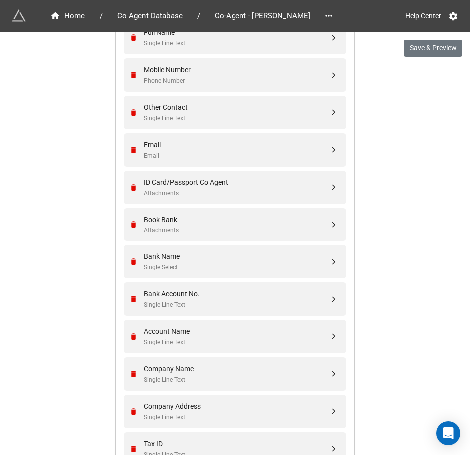
click at [155, 8] on div "Home / Co Agent Database / Co-Agent - [PERSON_NAME]" at bounding box center [176, 16] width 329 height 18
click at [154, 11] on span "Co Agent Database" at bounding box center [149, 15] width 77 height 11
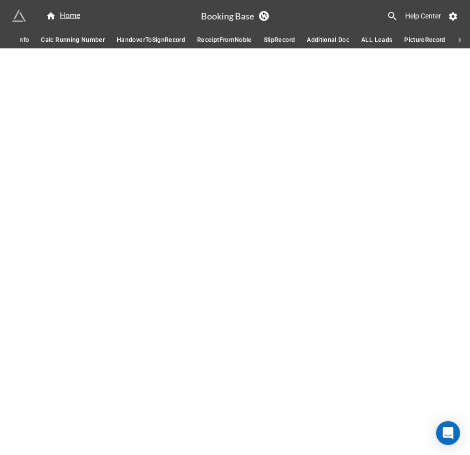
scroll to position [0, 707]
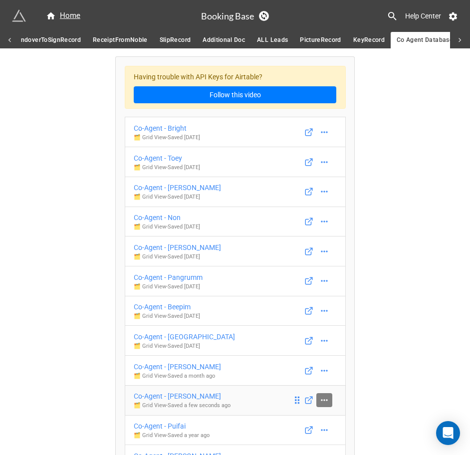
click at [326, 403] on icon at bounding box center [324, 400] width 10 height 10
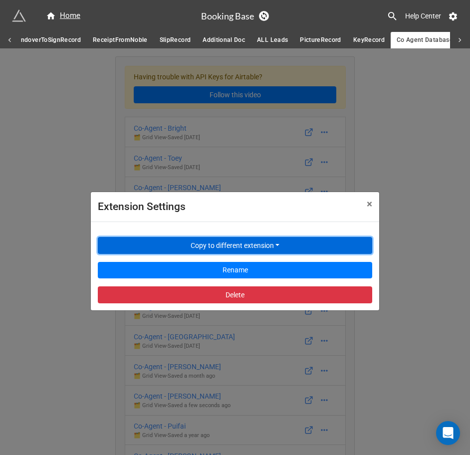
click at [223, 241] on button "Copy to different extension" at bounding box center [235, 245] width 274 height 17
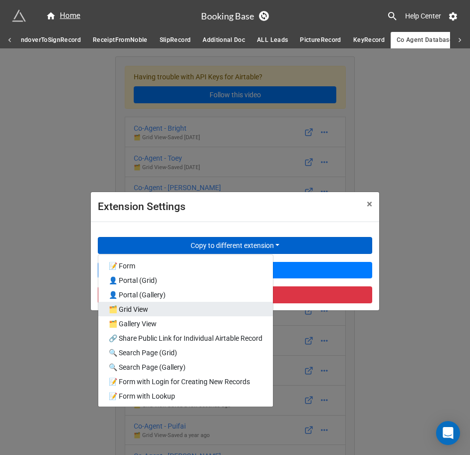
click at [194, 306] on link "🗂️ Grid View" at bounding box center [185, 309] width 175 height 14
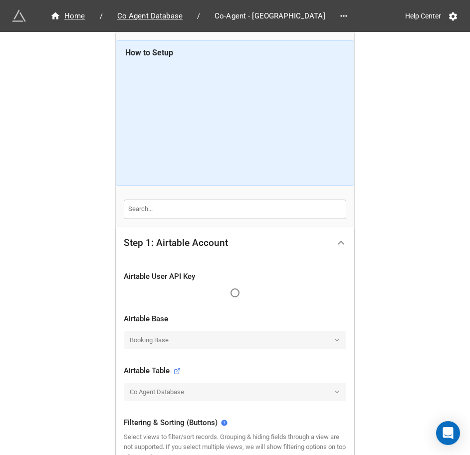
scroll to position [125, 0]
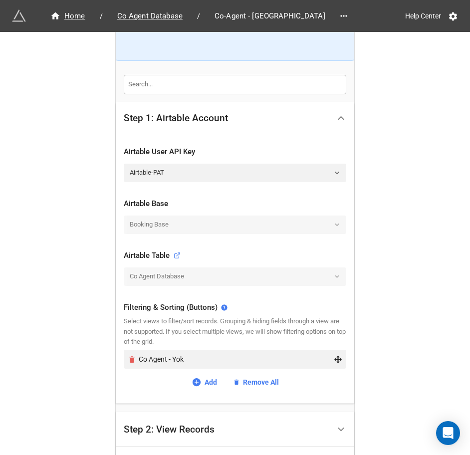
click at [129, 361] on icon "Remove" at bounding box center [131, 359] width 5 height 6
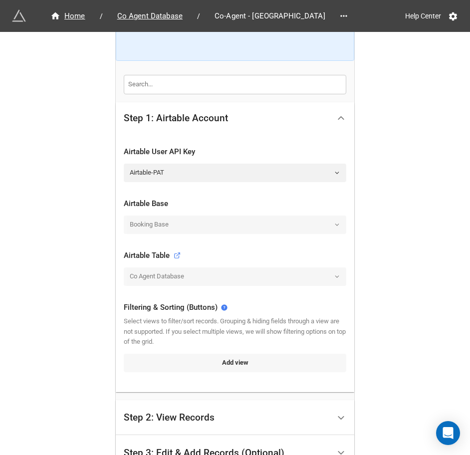
click at [203, 365] on link "Add view" at bounding box center [235, 363] width 222 height 18
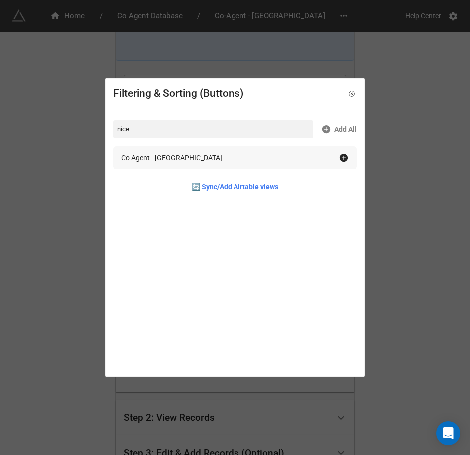
type input "nice"
click at [317, 148] on div "Co Agent - [GEOGRAPHIC_DATA]" at bounding box center [234, 157] width 243 height 23
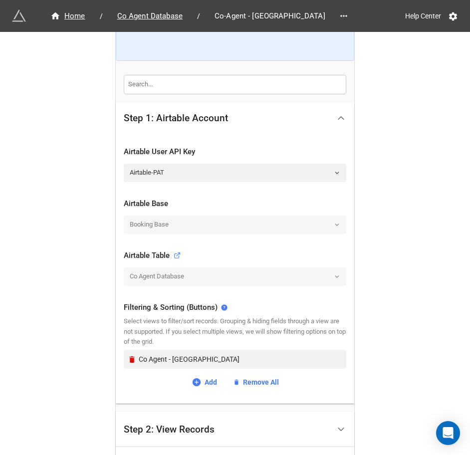
click at [453, 224] on div "Home / Co Agent Database / Co-Agent - Nice Help Center How to Setup Step 1: Air…" at bounding box center [235, 237] width 470 height 724
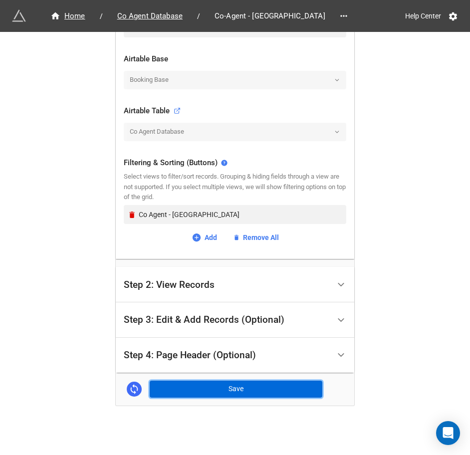
click at [241, 396] on button "Save" at bounding box center [236, 389] width 173 height 17
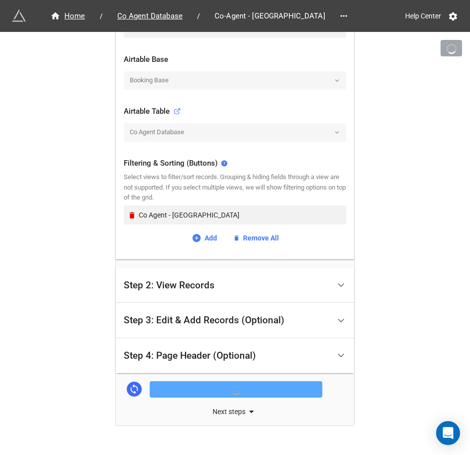
scroll to position [269, 0]
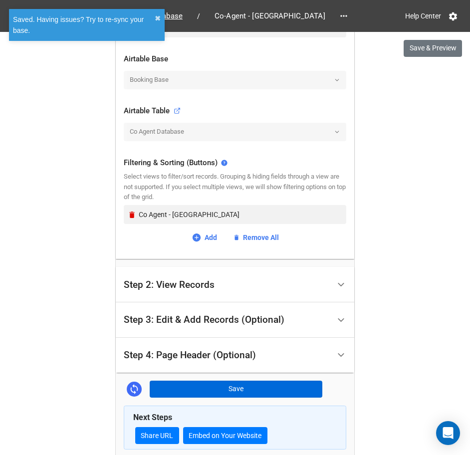
click at [158, 424] on div "Next Steps Share URL Embed on Your Website" at bounding box center [235, 427] width 222 height 44
click at [158, 428] on link "Share URL" at bounding box center [157, 435] width 44 height 17
click at [414, 280] on div "Home / Co Agent Database / Co-Agent - Nice Help Center Save & Preview How to Se…" at bounding box center [235, 119] width 470 height 776
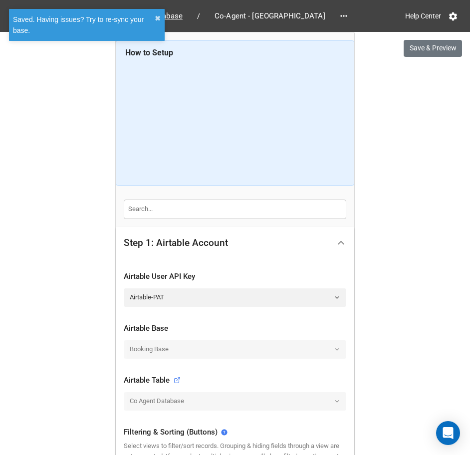
click at [171, 23] on div "Home / Co Agent Database / Co-Agent - Nice" at bounding box center [184, 16] width 344 height 18
click at [171, 21] on span "Co Agent Database" at bounding box center [149, 15] width 77 height 11
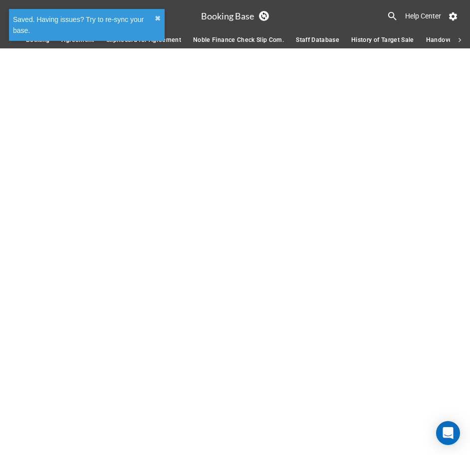
scroll to position [0, 707]
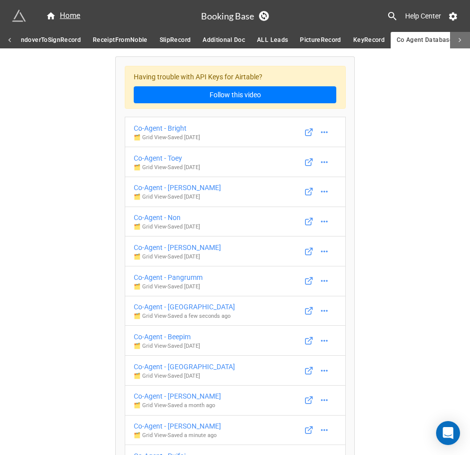
click at [464, 47] on div at bounding box center [460, 40] width 20 height 16
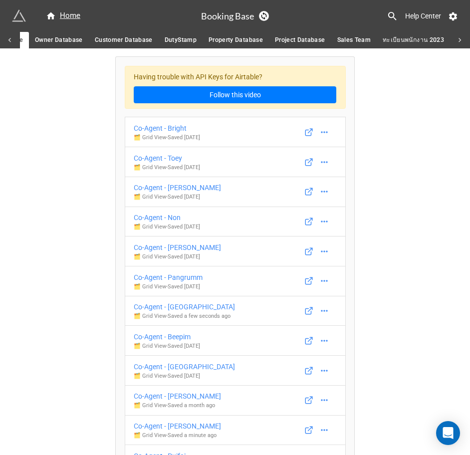
click at [50, 41] on span "Owner Database" at bounding box center [59, 40] width 48 height 10
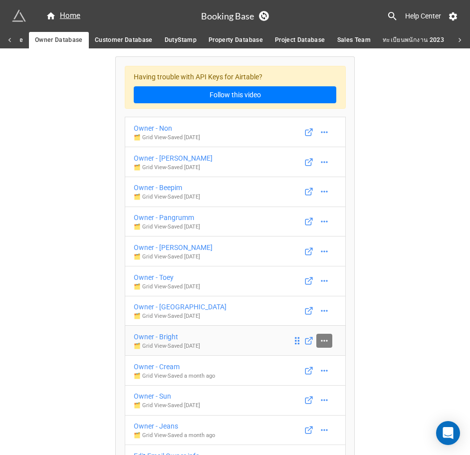
click at [323, 340] on icon at bounding box center [324, 341] width 10 height 10
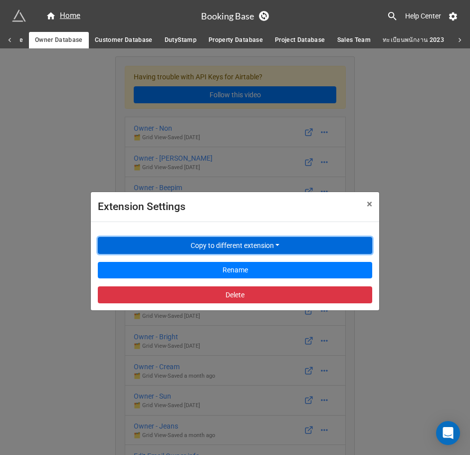
click at [241, 249] on button "Copy to different extension" at bounding box center [235, 245] width 274 height 17
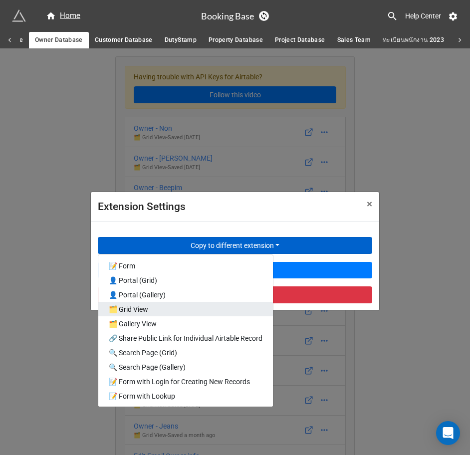
click at [196, 305] on link "🗂️ Grid View" at bounding box center [185, 309] width 175 height 14
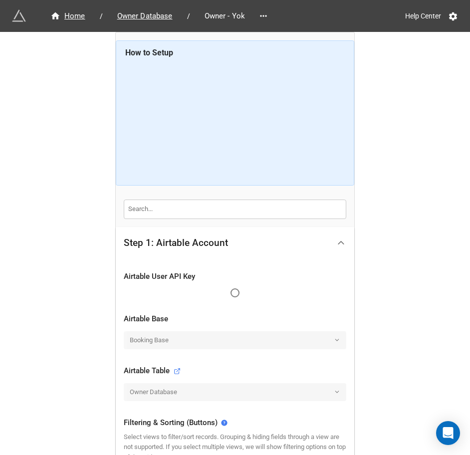
scroll to position [125, 0]
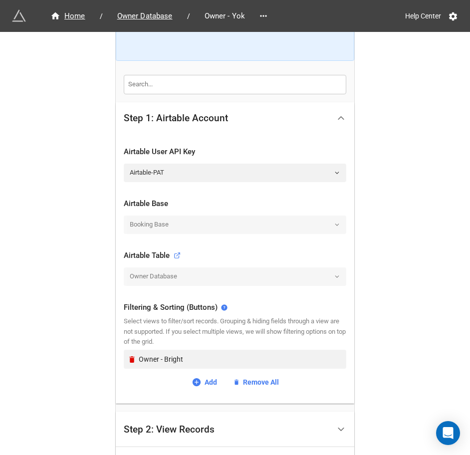
click at [203, 373] on div "Owner - Bright Add Remove All" at bounding box center [235, 369] width 222 height 38
click at [197, 377] on icon at bounding box center [197, 382] width 10 height 10
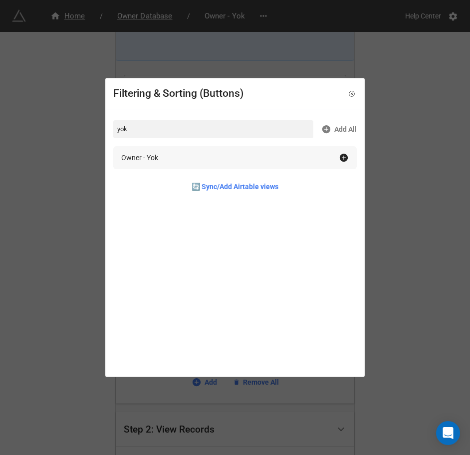
type input "yok"
click at [210, 162] on div "Owner - Yok" at bounding box center [229, 157] width 217 height 11
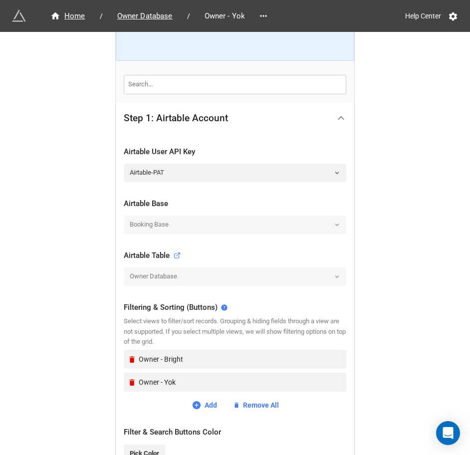
click at [396, 283] on div "Home / Owner Database / Owner - Yok Help Center How to Setup Step 1: Airtable A…" at bounding box center [235, 274] width 470 height 799
click at [131, 360] on icon "Remove" at bounding box center [131, 359] width 5 height 6
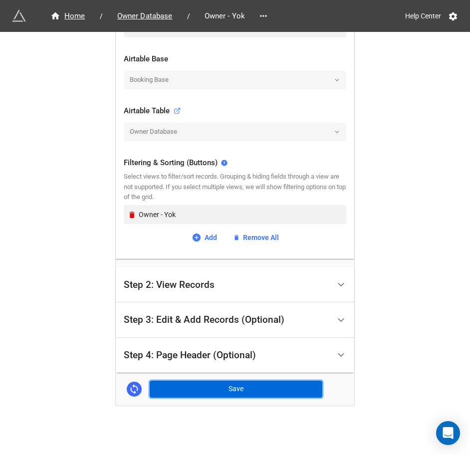
click at [254, 383] on button "Save" at bounding box center [236, 389] width 173 height 17
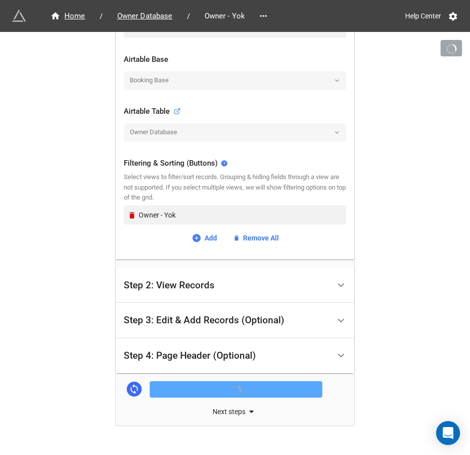
scroll to position [269, 0]
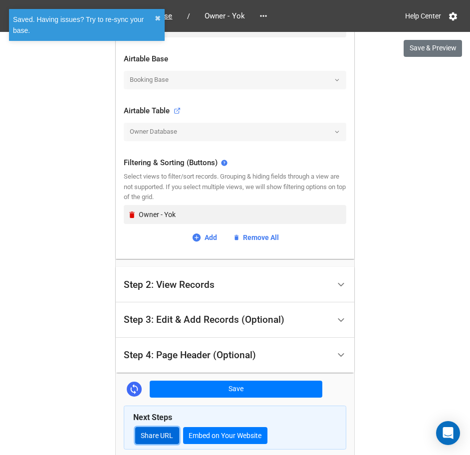
click at [142, 434] on link "Share URL" at bounding box center [157, 435] width 44 height 17
click at [375, 245] on div "Home / Owner Database / Owner - Yok Help Center Save & Preview How to Setup Ste…" at bounding box center [235, 119] width 470 height 776
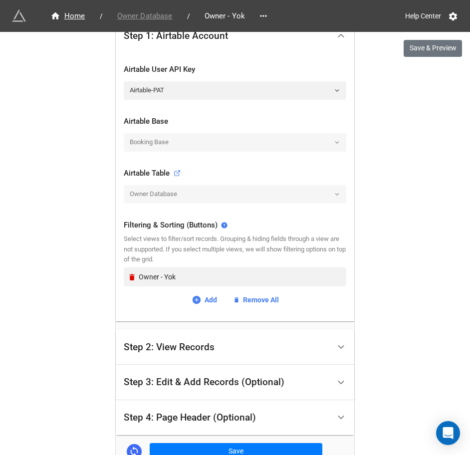
click at [163, 15] on span "Owner Database" at bounding box center [144, 15] width 67 height 11
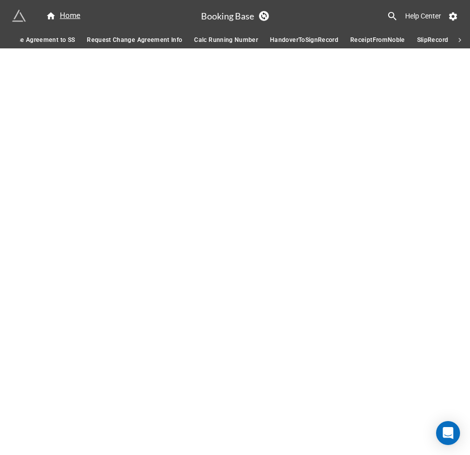
scroll to position [0, 766]
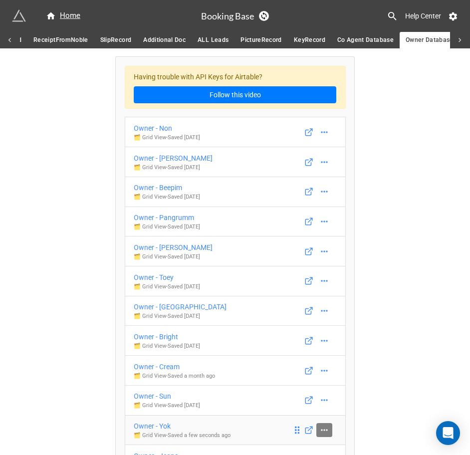
click at [319, 426] on icon at bounding box center [324, 430] width 10 height 10
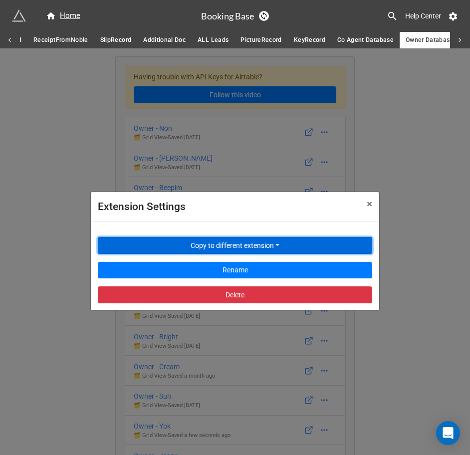
click at [211, 243] on button "Copy to different extension" at bounding box center [235, 245] width 274 height 17
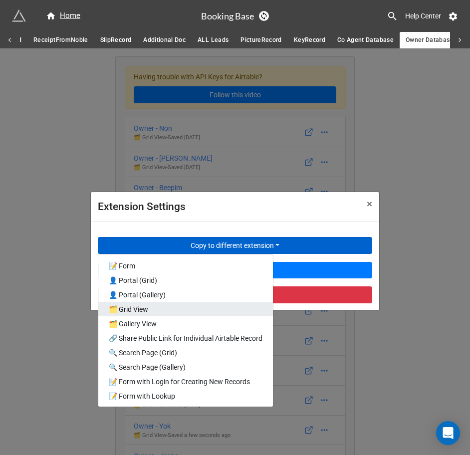
click at [177, 304] on link "🗂️ Grid View" at bounding box center [185, 309] width 175 height 14
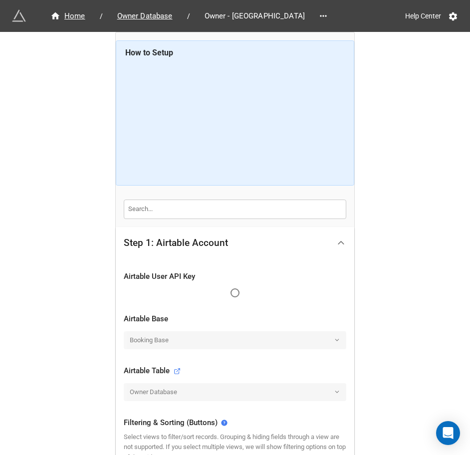
scroll to position [260, 0]
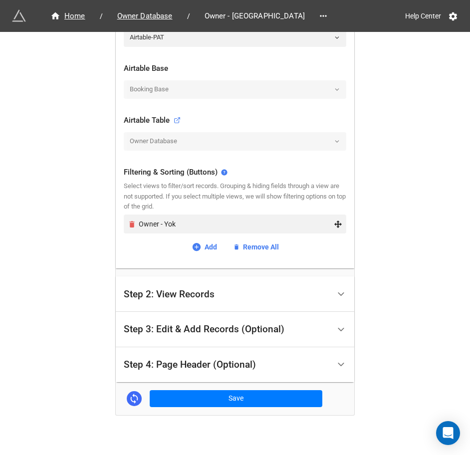
click at [131, 224] on icon "Remove" at bounding box center [131, 224] width 5 height 6
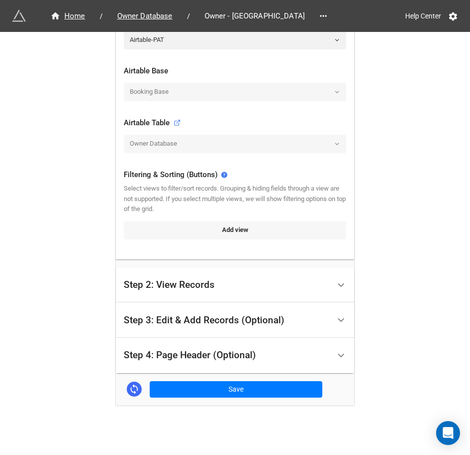
click at [223, 230] on link "Add view" at bounding box center [235, 230] width 222 height 18
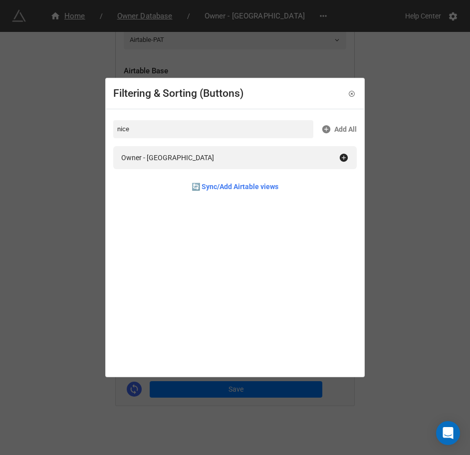
type input "nice"
click at [195, 162] on div "Owner - Nice" at bounding box center [229, 157] width 217 height 11
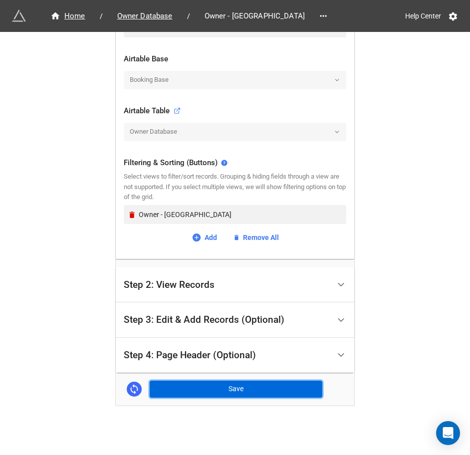
click at [175, 383] on button "Save" at bounding box center [236, 389] width 173 height 17
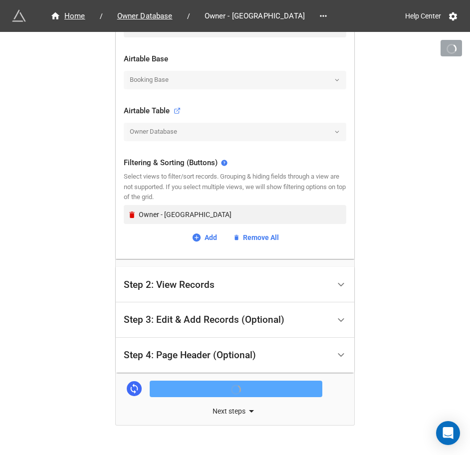
scroll to position [289, 0]
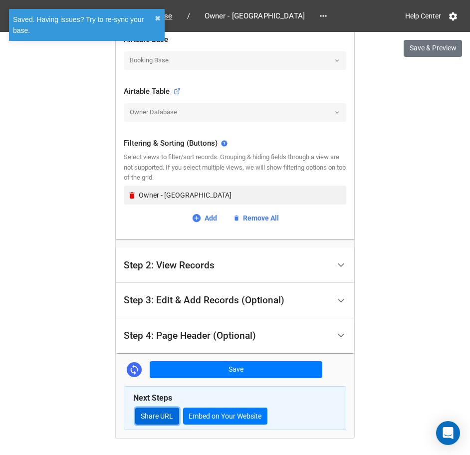
click at [170, 415] on link "Share URL" at bounding box center [157, 415] width 44 height 17
click at [154, 16] on div "Saved. Having issues? Try to re-sync your base." at bounding box center [84, 25] width 142 height 22
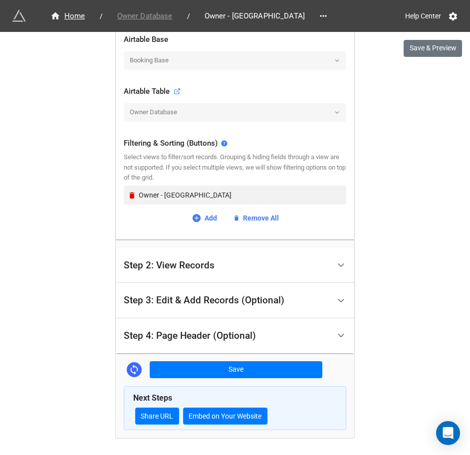
click at [154, 16] on span "Owner Database" at bounding box center [144, 15] width 67 height 11
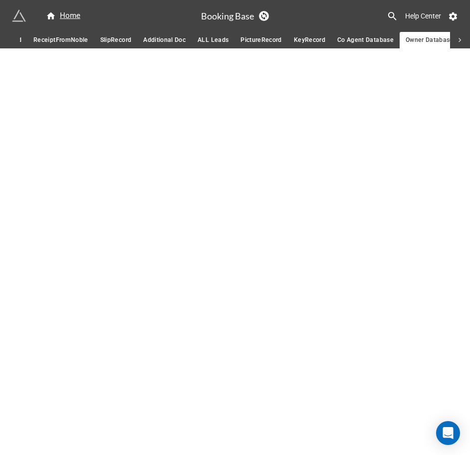
scroll to position [0, 766]
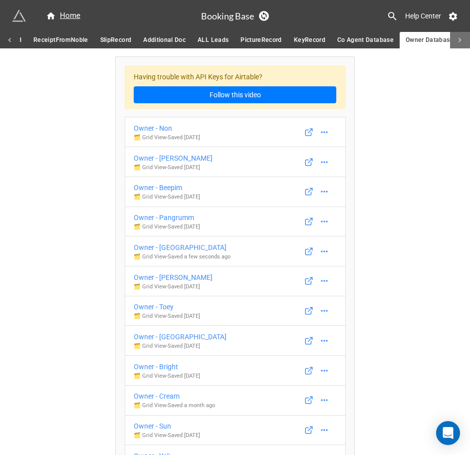
click at [458, 39] on icon at bounding box center [459, 40] width 9 height 9
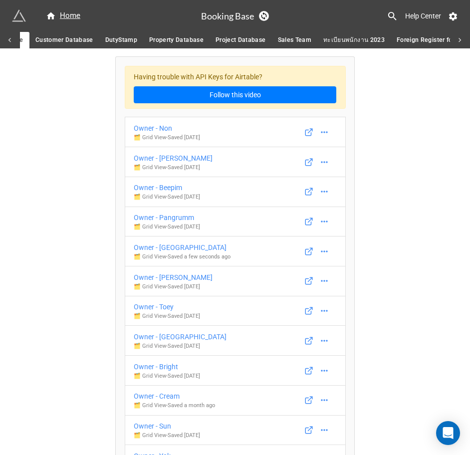
click at [65, 37] on span "Customer Database" at bounding box center [64, 40] width 58 height 10
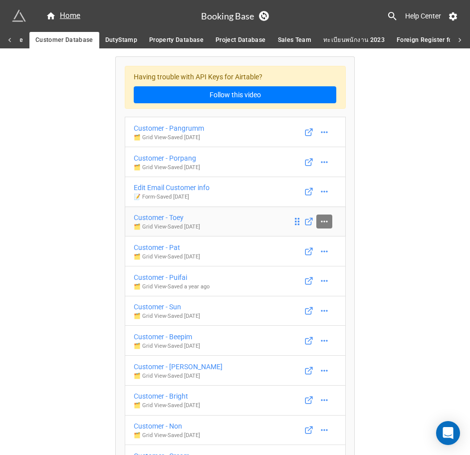
click at [323, 220] on icon at bounding box center [324, 221] width 10 height 10
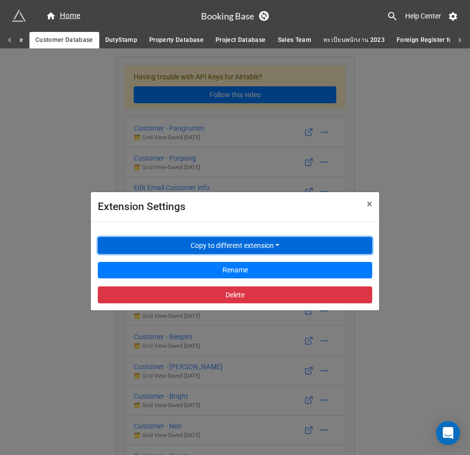
click at [231, 243] on button "Copy to different extension" at bounding box center [235, 245] width 274 height 17
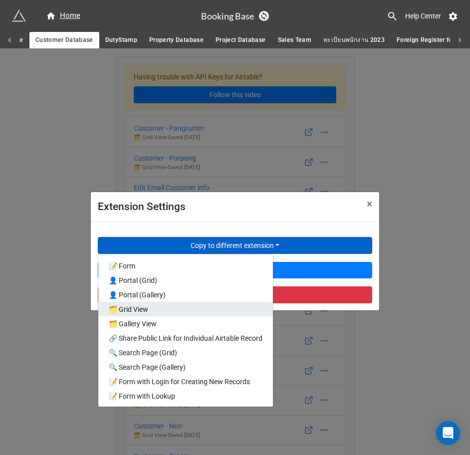
click at [162, 314] on link "🗂️ Grid View" at bounding box center [185, 309] width 175 height 14
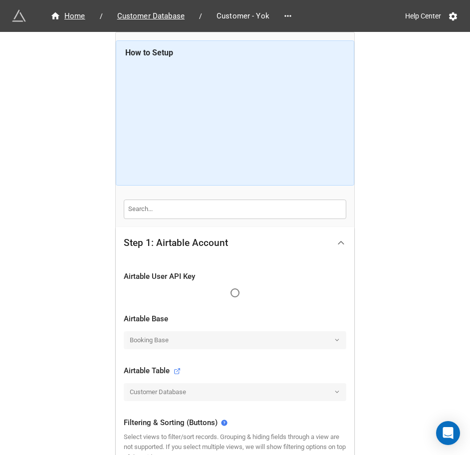
scroll to position [125, 0]
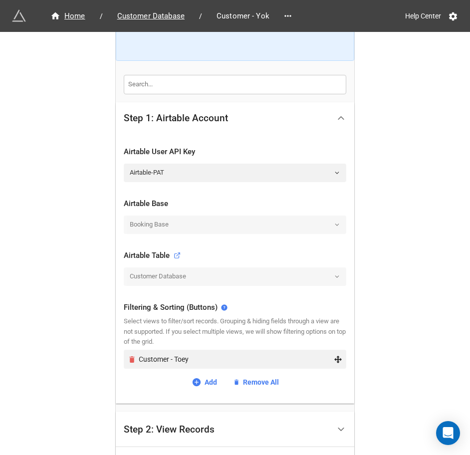
click at [128, 361] on icon "Remove" at bounding box center [132, 359] width 8 height 8
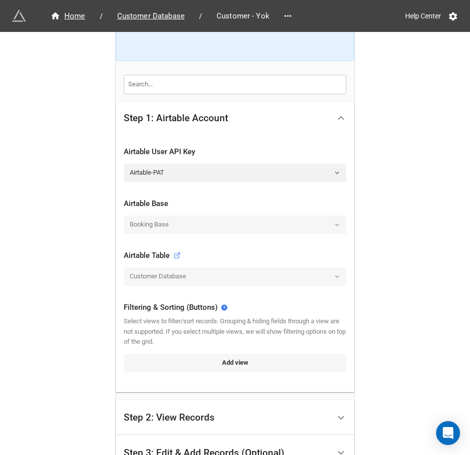
click at [205, 370] on link "Add view" at bounding box center [235, 363] width 222 height 18
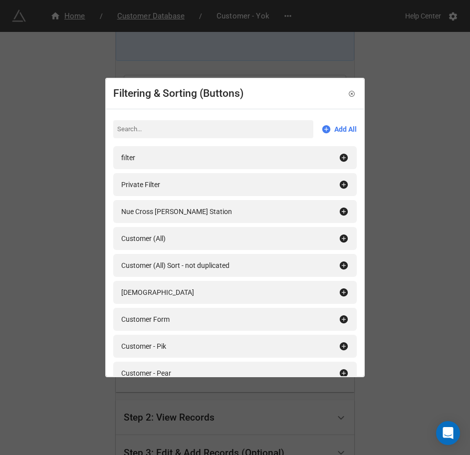
click at [151, 135] on input at bounding box center [213, 129] width 200 height 18
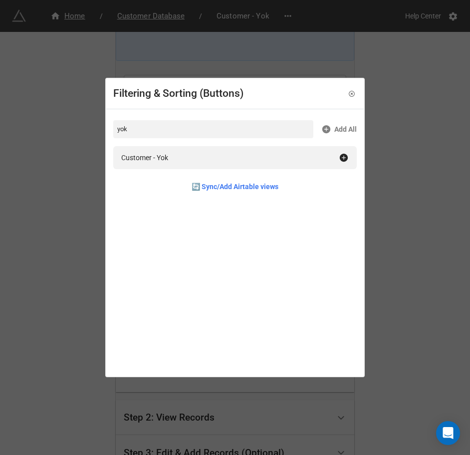
type input "yok"
click at [179, 174] on div "Customer - Yok 🔄 Sync/Add Airtable views" at bounding box center [234, 172] width 243 height 52
click at [180, 168] on div "Customer - Yok" at bounding box center [234, 157] width 243 height 23
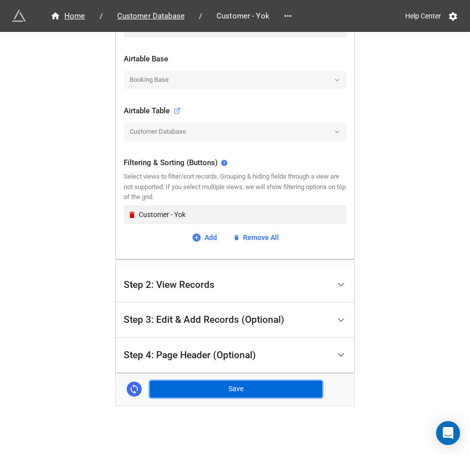
click at [248, 389] on button "Save" at bounding box center [236, 389] width 173 height 17
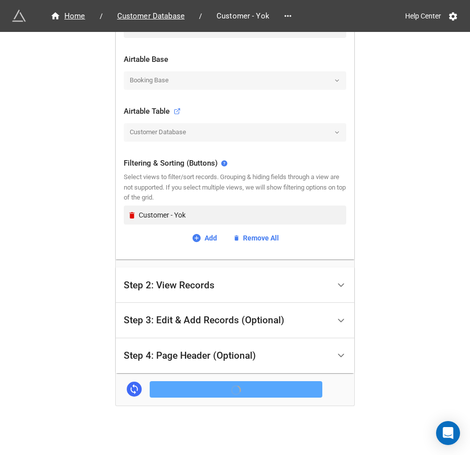
scroll to position [269, 0]
click at [217, 325] on div "Step 3: Edit & Add Records (Optional)" at bounding box center [204, 320] width 161 height 10
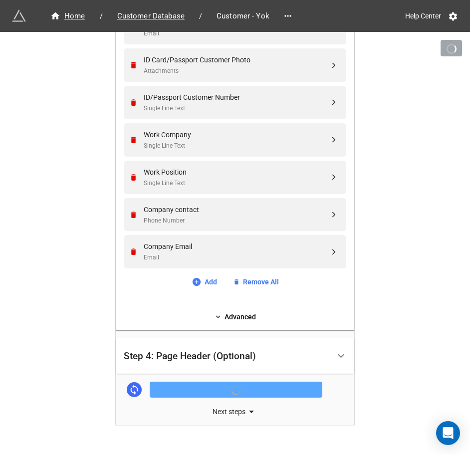
scroll to position [667, 0]
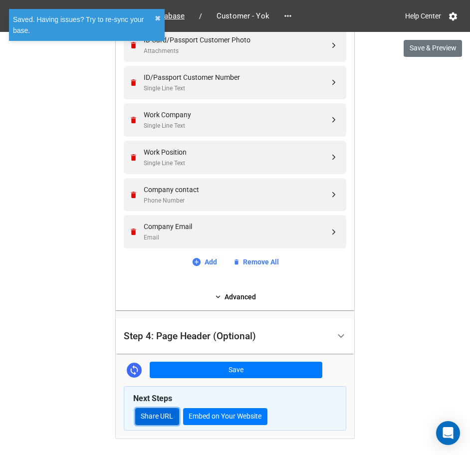
click at [154, 415] on link "Share URL" at bounding box center [157, 416] width 44 height 17
click at [178, 12] on span "Customer Database" at bounding box center [150, 15] width 79 height 11
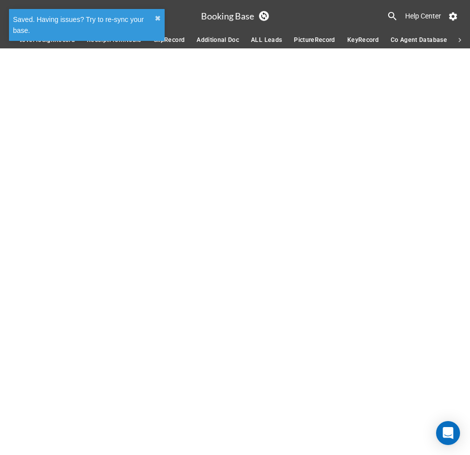
scroll to position [0, 835]
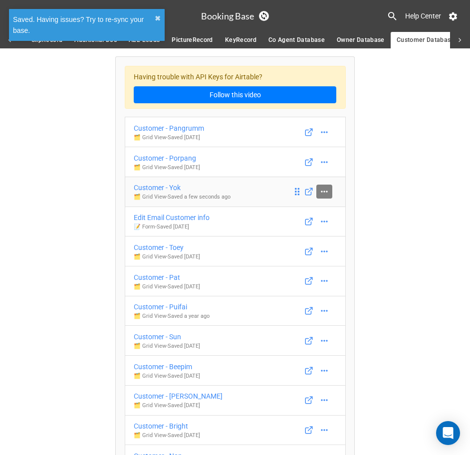
click at [324, 190] on icon at bounding box center [324, 192] width 10 height 10
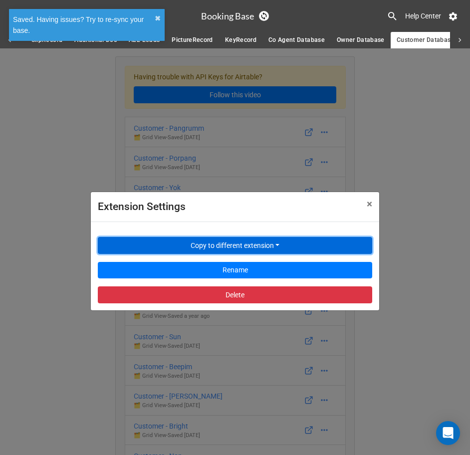
drag, startPoint x: 274, startPoint y: 242, endPoint x: 258, endPoint y: 246, distance: 15.9
click at [274, 242] on button "Copy to different extension" at bounding box center [235, 245] width 274 height 17
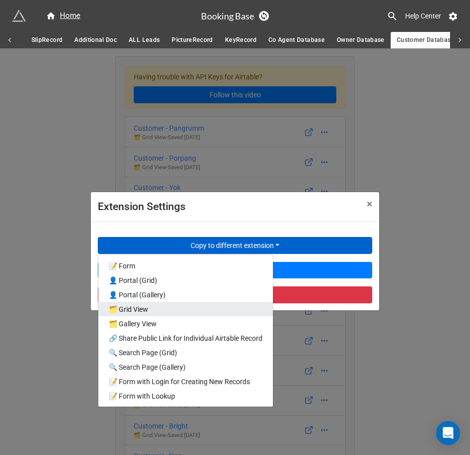
click at [159, 312] on link "🗂️ Grid View" at bounding box center [185, 309] width 175 height 14
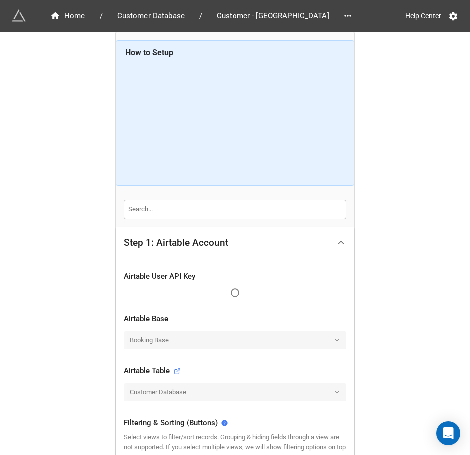
scroll to position [125, 0]
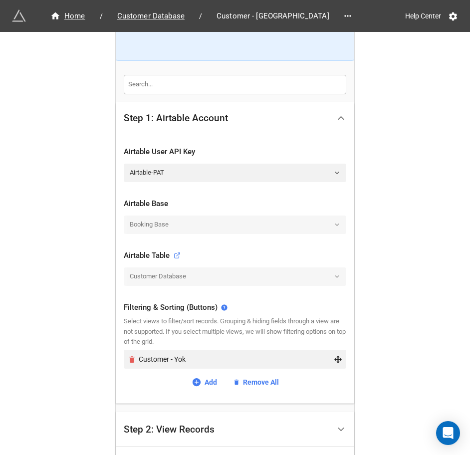
click at [129, 359] on icon "Remove" at bounding box center [131, 359] width 5 height 6
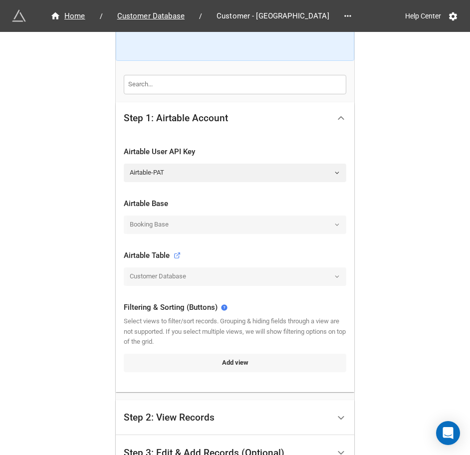
click at [188, 366] on link "Add view" at bounding box center [235, 363] width 222 height 18
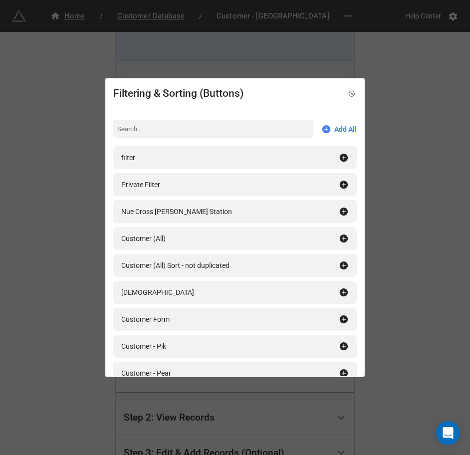
type input "m"
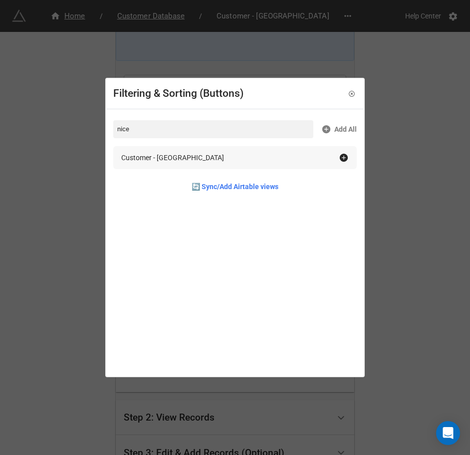
type input "nice"
click at [282, 153] on div "Customer - [GEOGRAPHIC_DATA]" at bounding box center [229, 157] width 217 height 11
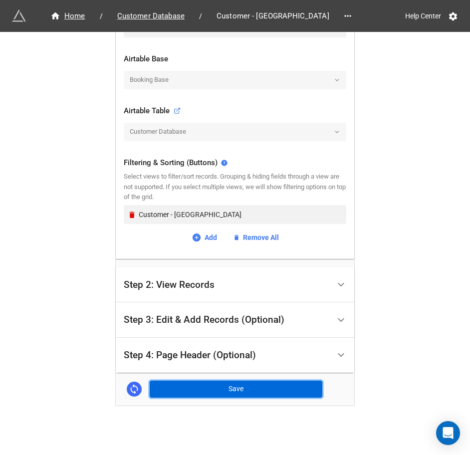
click at [226, 389] on button "Save" at bounding box center [236, 389] width 173 height 17
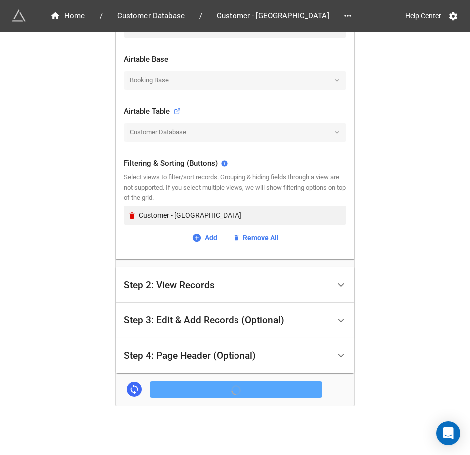
scroll to position [269, 0]
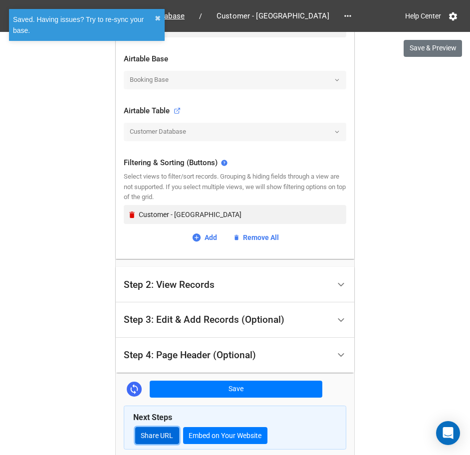
click at [149, 433] on link "Share URL" at bounding box center [157, 435] width 44 height 17
